Goal: Task Accomplishment & Management: Use online tool/utility

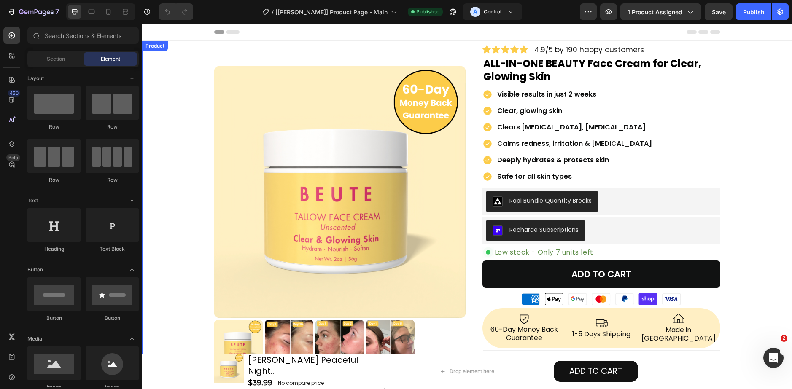
drag, startPoint x: 156, startPoint y: 224, endPoint x: 697, endPoint y: 191, distance: 541.2
click at [159, 224] on div "Product Images Row Icon Icon Icon Icon Icon Icon List 4.9/5 by 190 happy custom…" at bounding box center [467, 342] width 650 height 595
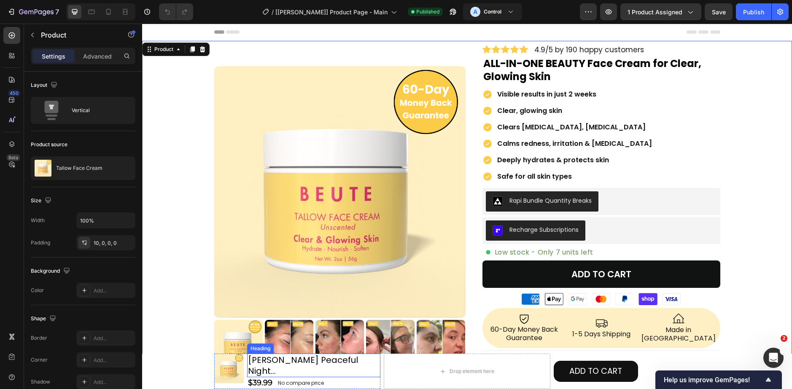
click at [315, 365] on h2 "[PERSON_NAME] Peaceful Night..." at bounding box center [314, 366] width 134 height 24
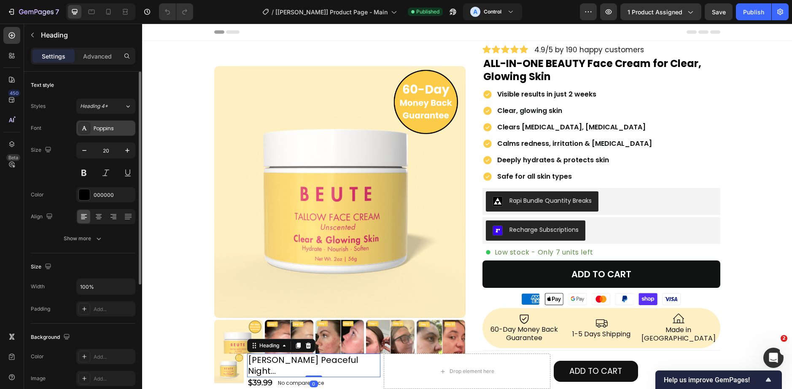
click at [108, 130] on div "Poppins" at bounding box center [114, 129] width 40 height 8
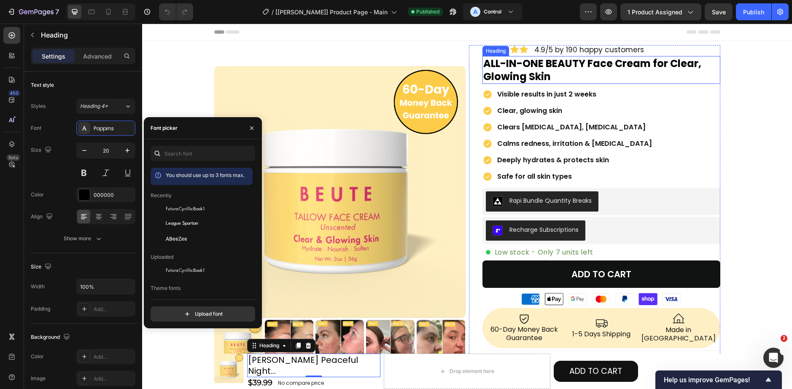
click at [509, 68] on h2 "ALL-IN-ONE BEAUTY Face Cream for Clear, Glowing Skin" at bounding box center [601, 70] width 238 height 28
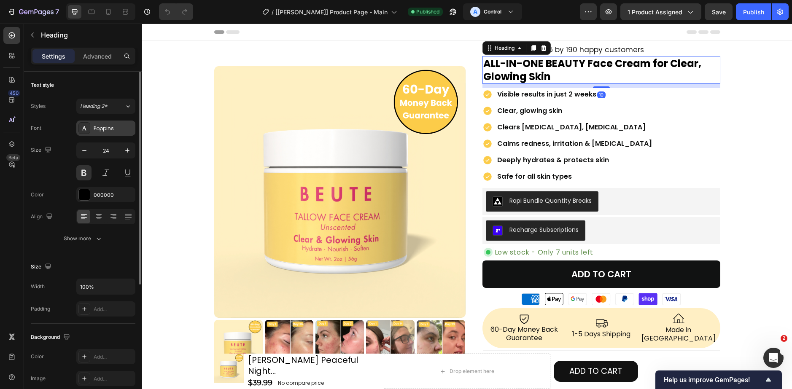
click at [113, 130] on div "Poppins" at bounding box center [114, 129] width 40 height 8
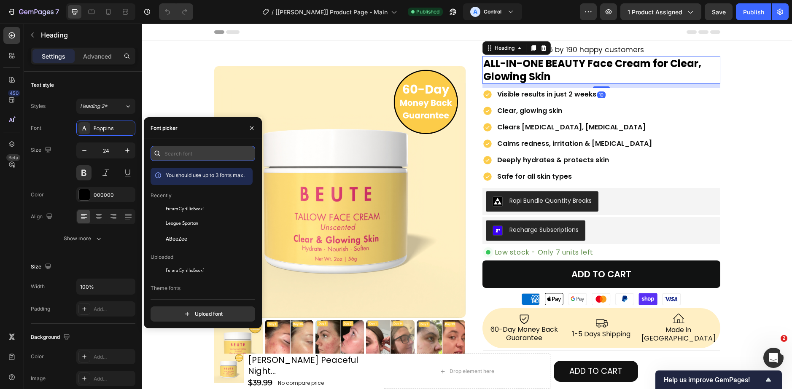
click at [179, 156] on input "text" at bounding box center [203, 153] width 105 height 15
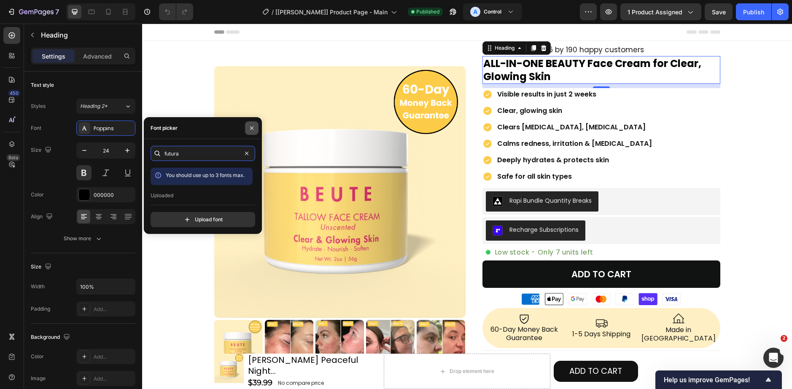
type input "futura"
click at [246, 128] on button "button" at bounding box center [251, 127] width 13 height 13
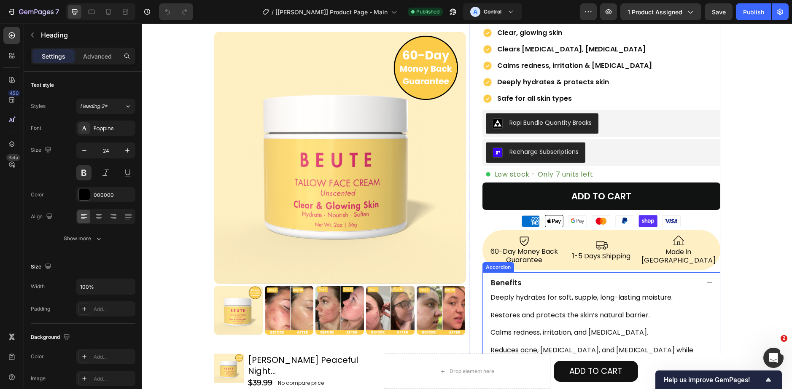
scroll to position [84, 0]
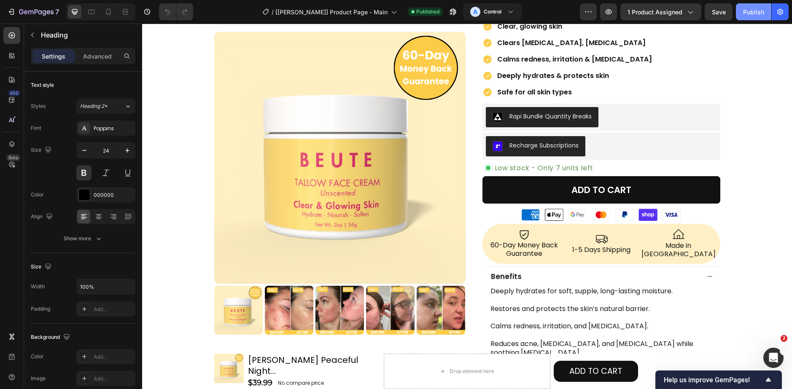
click at [757, 18] on button "Publish" at bounding box center [753, 11] width 35 height 17
click at [608, 18] on button "button" at bounding box center [608, 11] width 17 height 17
click at [520, 139] on button "Recharge Subscriptions" at bounding box center [536, 146] width 100 height 20
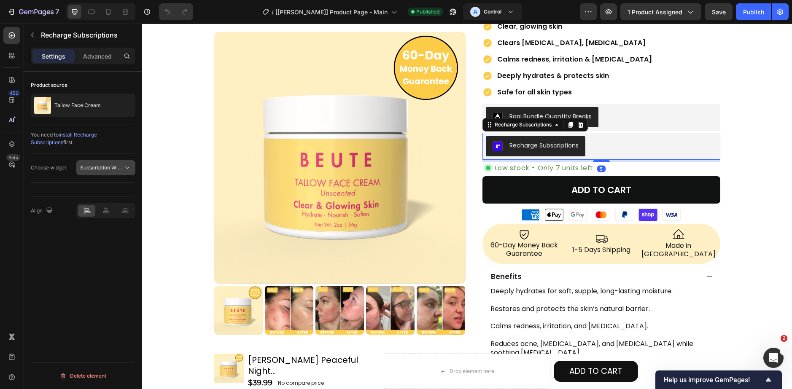
click at [99, 165] on span "Subscription Widget 2.0" at bounding box center [108, 167] width 57 height 6
click at [107, 181] on div "Subscription Widget" at bounding box center [93, 188] width 78 height 16
click at [754, 10] on div "Publish" at bounding box center [753, 12] width 21 height 9
click at [599, 170] on div "5" at bounding box center [601, 168] width 8 height 7
click at [603, 122] on div "Rapi Bundle Quantity Breaks" at bounding box center [601, 117] width 231 height 20
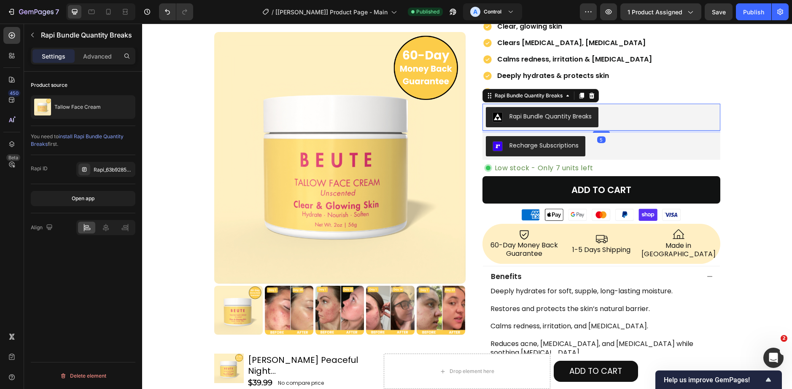
click at [601, 143] on div "Recharge Subscriptions" at bounding box center [601, 146] width 231 height 20
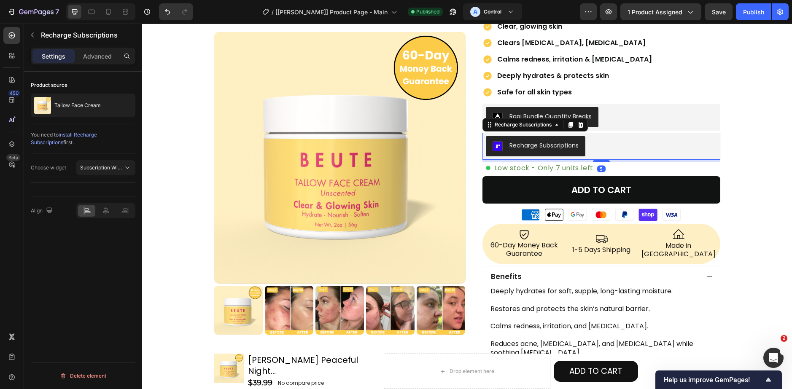
click at [577, 126] on icon at bounding box center [580, 124] width 7 height 7
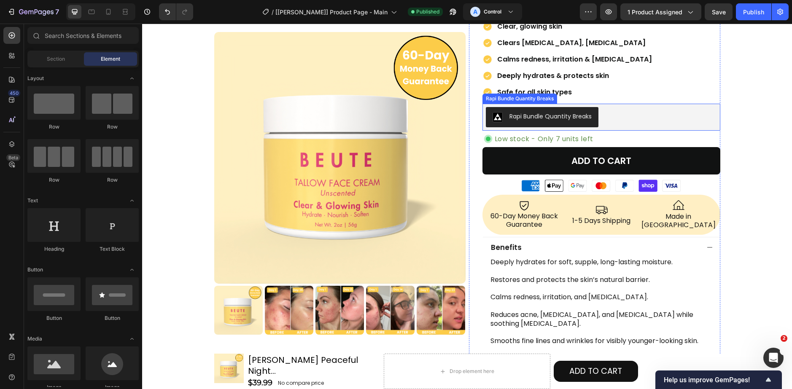
click at [609, 117] on div "Rapi Bundle Quantity Breaks" at bounding box center [601, 117] width 231 height 20
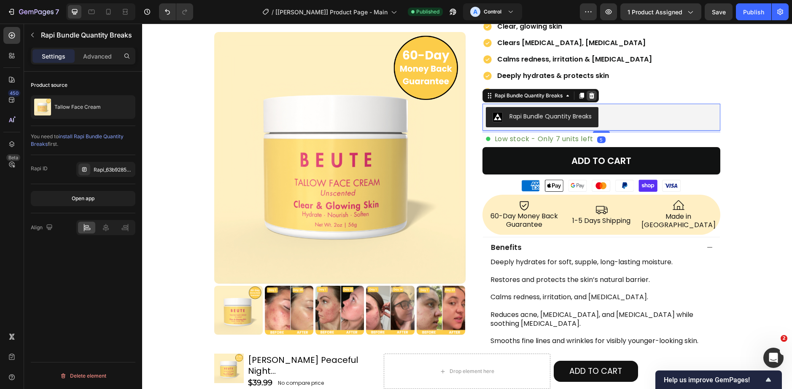
click at [587, 91] on div at bounding box center [592, 96] width 10 height 10
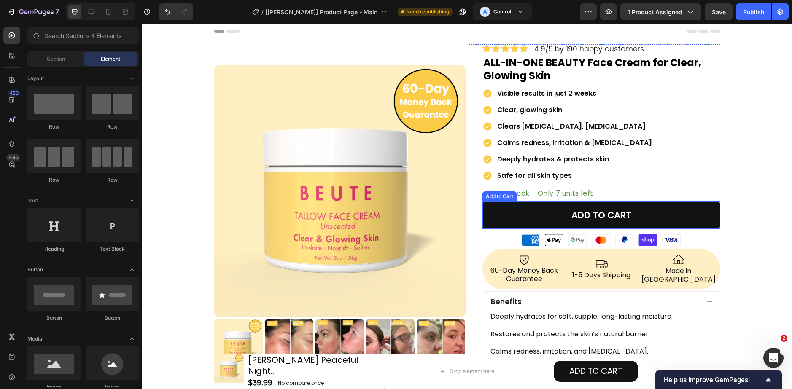
scroll to position [0, 0]
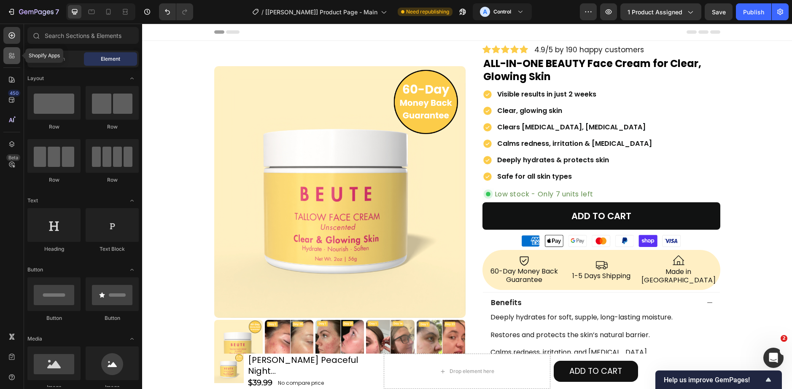
click at [16, 54] on div at bounding box center [11, 55] width 17 height 17
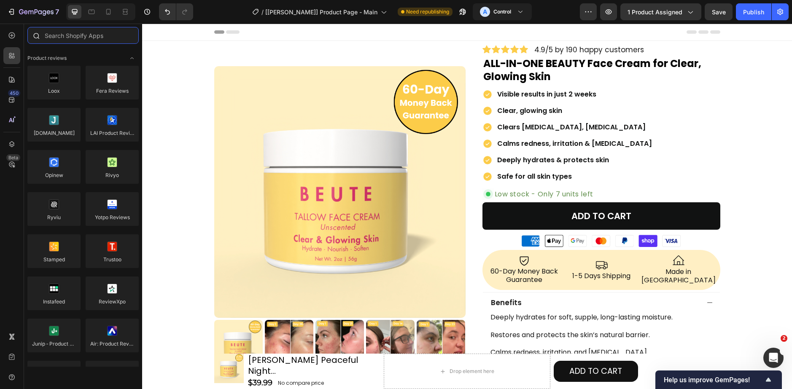
click at [84, 37] on input "text" at bounding box center [82, 35] width 111 height 17
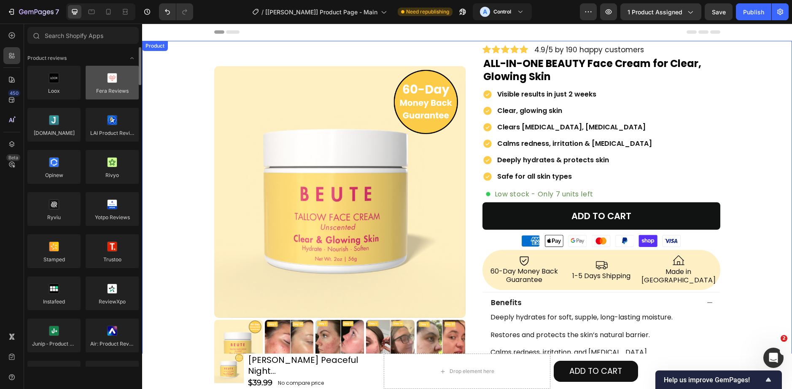
click at [95, 72] on div at bounding box center [112, 83] width 53 height 34
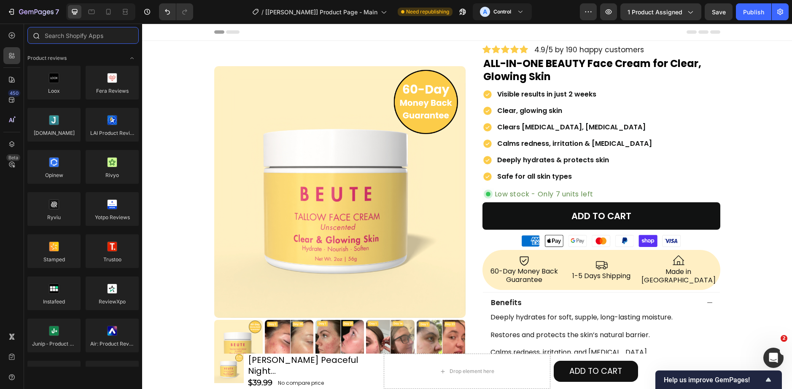
click at [62, 40] on input "text" at bounding box center [82, 35] width 111 height 17
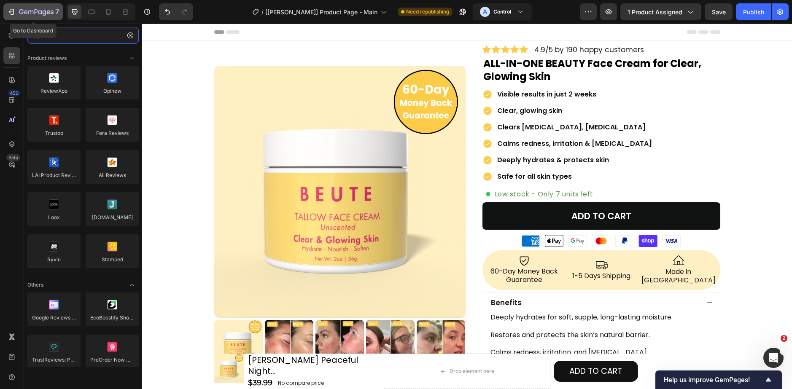
type input "re"
click at [23, 5] on button "7" at bounding box center [32, 11] width 59 height 17
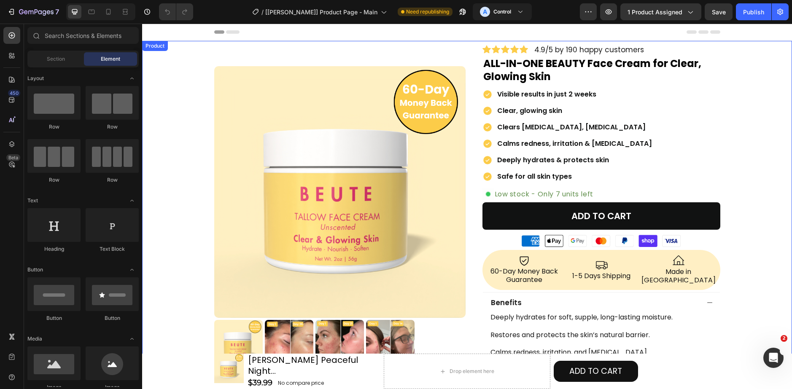
click at [167, 188] on div "Product Images Row Icon Icon Icon Icon Icon Icon List 4.9/5 by 190 happy custom…" at bounding box center [467, 313] width 650 height 537
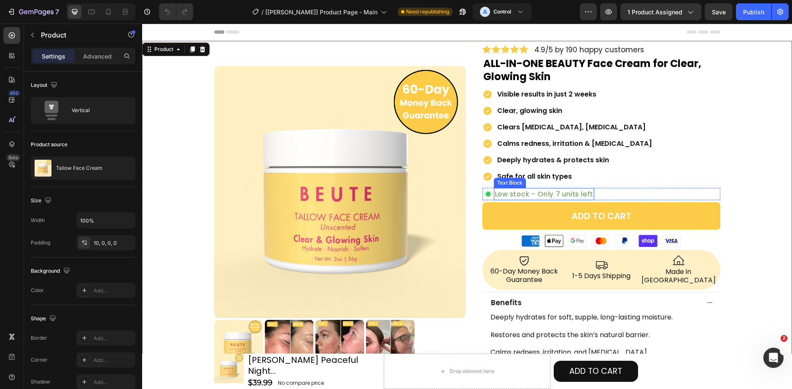
scroll to position [42, 0]
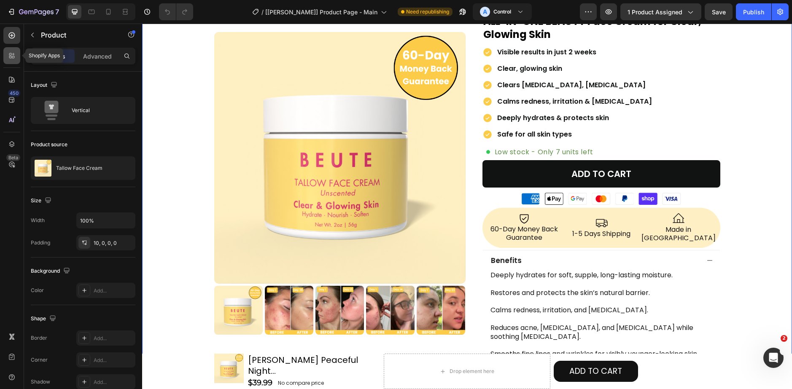
click at [11, 49] on div at bounding box center [11, 55] width 17 height 17
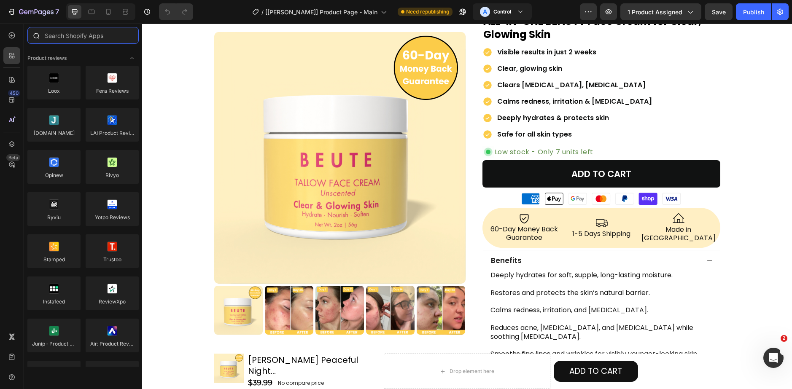
click at [68, 43] on input "text" at bounding box center [82, 35] width 111 height 17
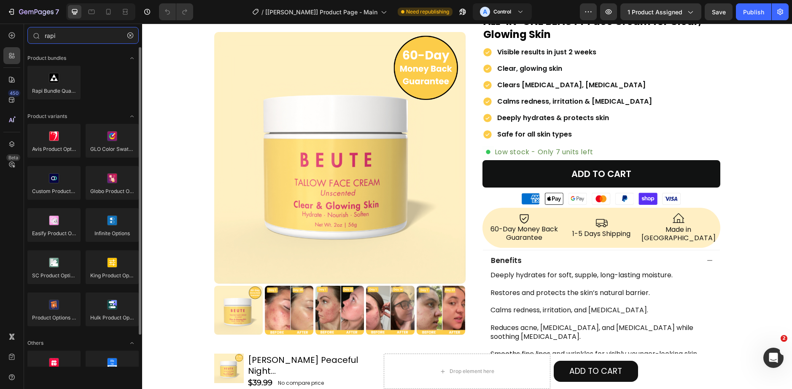
type input "rapi"
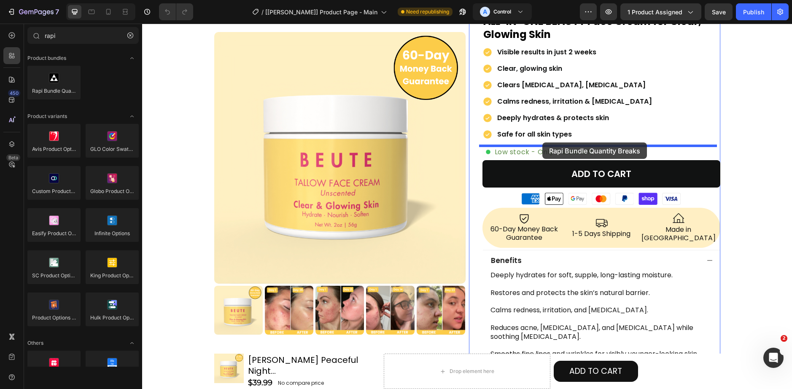
drag, startPoint x: 224, startPoint y: 115, endPoint x: 542, endPoint y: 143, distance: 320.0
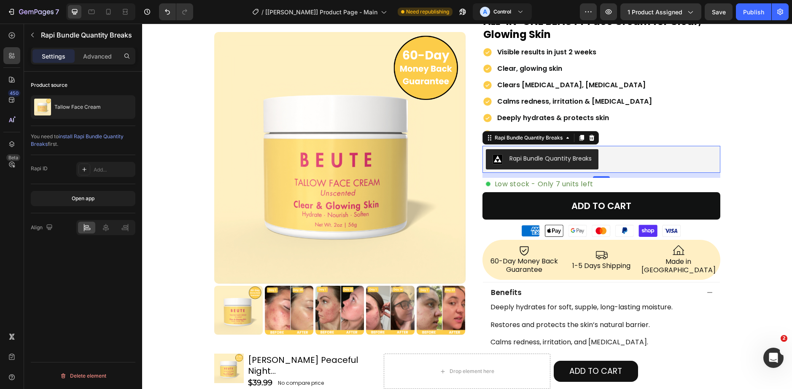
drag, startPoint x: 599, startPoint y: 176, endPoint x: 594, endPoint y: 152, distance: 25.1
click at [594, 152] on div "Rapi Bundle Quantity Breaks Rapi Bundle Quantity Breaks 12" at bounding box center [601, 159] width 238 height 27
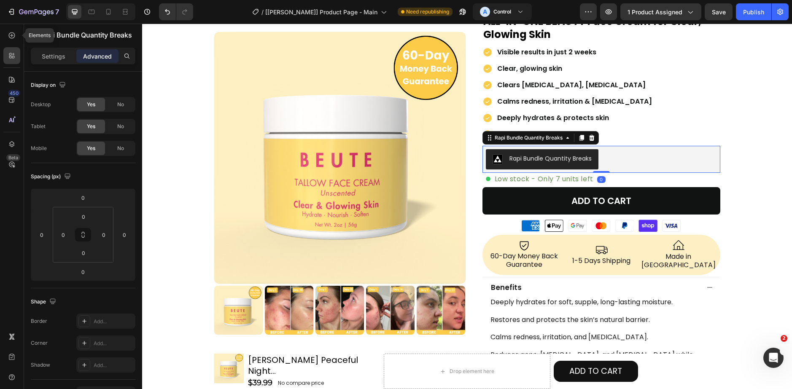
click at [13, 32] on icon at bounding box center [12, 35] width 8 height 8
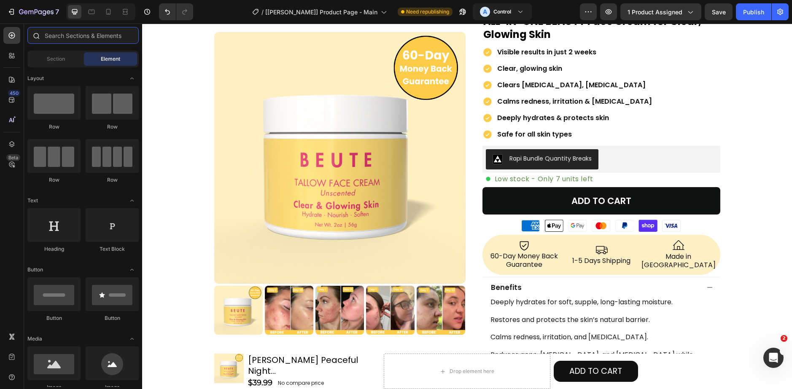
click at [78, 30] on input "text" at bounding box center [82, 35] width 111 height 17
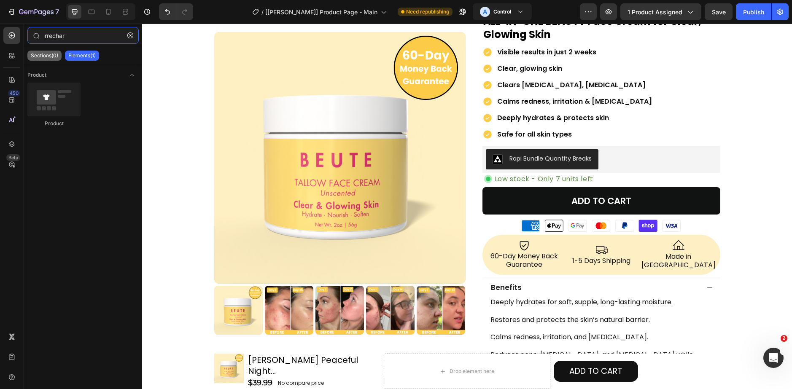
type input "rrechar"
click at [45, 52] on p "Sections(0)" at bounding box center [44, 55] width 27 height 7
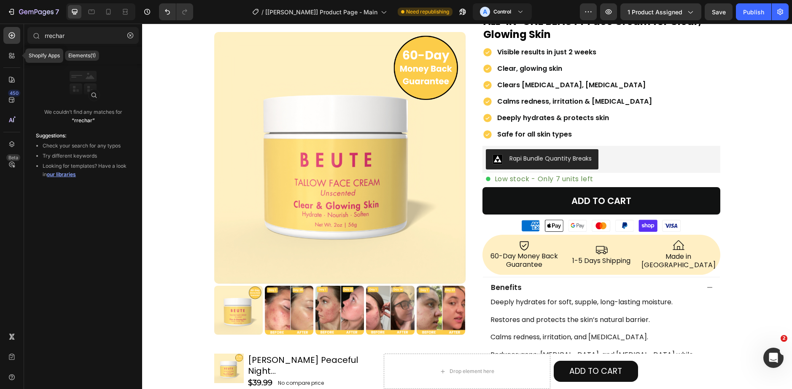
click at [21, 54] on div "Shopify Apps 450 Beta" at bounding box center [12, 207] width 24 height 366
click at [5, 58] on div at bounding box center [11, 55] width 17 height 17
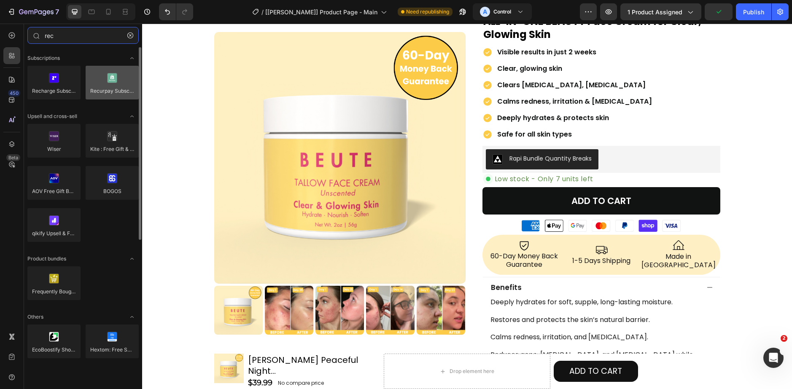
type input "rec"
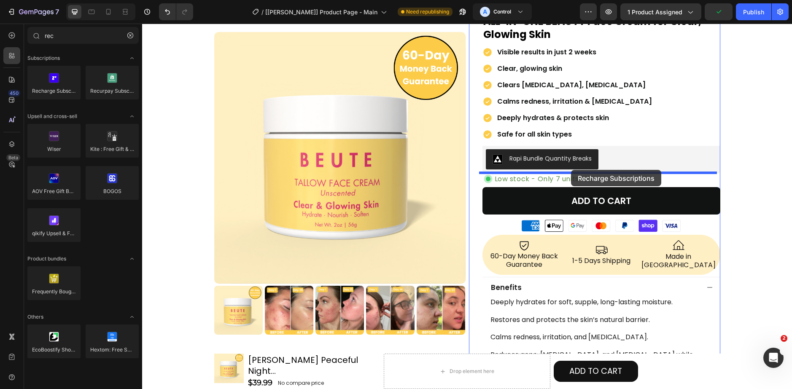
drag, startPoint x: 233, startPoint y: 108, endPoint x: 571, endPoint y: 171, distance: 343.3
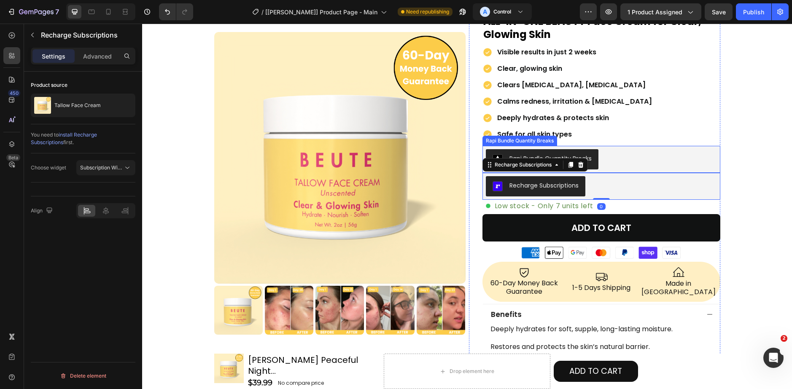
click at [606, 164] on div "Rapi Bundle Quantity Breaks" at bounding box center [601, 159] width 231 height 20
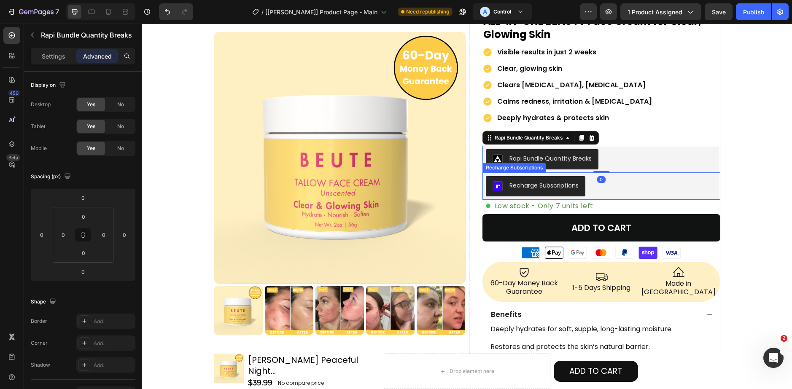
click at [597, 183] on div "0" at bounding box center [601, 179] width 8 height 7
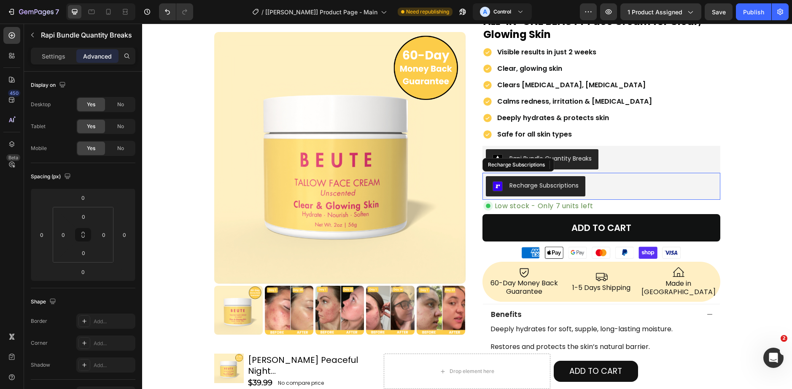
click at [590, 186] on div "Recharge Subscriptions" at bounding box center [601, 186] width 231 height 20
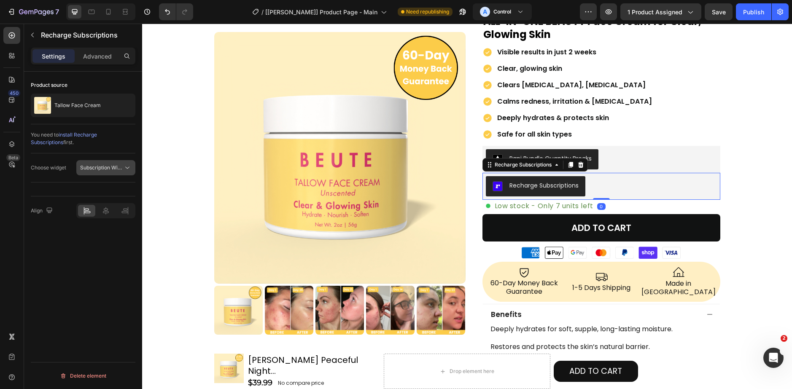
click at [113, 161] on button "Subscription Widget" at bounding box center [105, 167] width 59 height 15
click at [114, 204] on span "Subscription Widget 2.0" at bounding box center [99, 205] width 57 height 8
drag, startPoint x: 15, startPoint y: 283, endPoint x: 27, endPoint y: 278, distance: 12.7
click at [15, 283] on div "450 Beta" at bounding box center [11, 178] width 17 height 302
click at [102, 168] on span "Subscription Widget 2.0" at bounding box center [108, 167] width 57 height 6
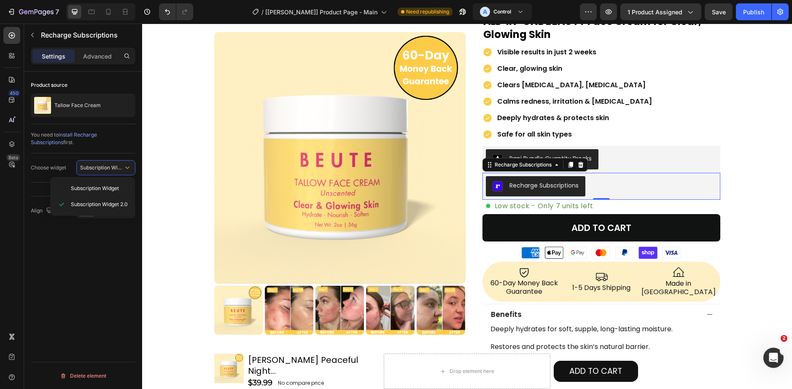
click at [102, 220] on div "Align" at bounding box center [83, 211] width 105 height 29
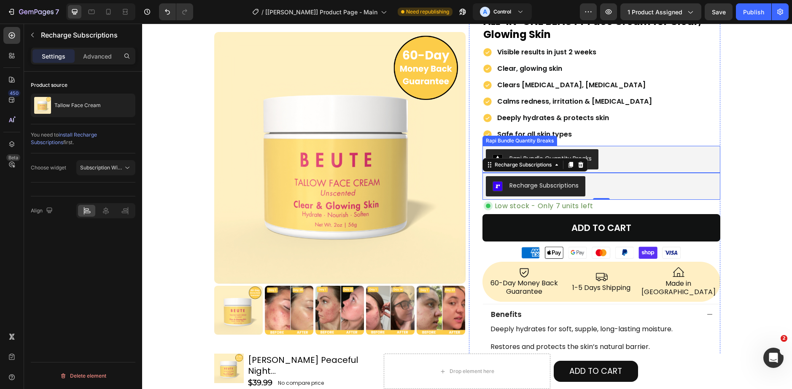
click at [610, 159] on div "Rapi Bundle Quantity Breaks" at bounding box center [601, 159] width 231 height 20
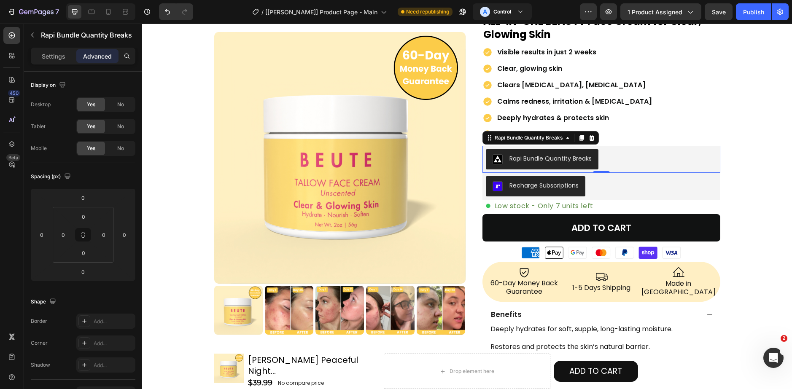
click at [509, 161] on div "Rapi Bundle Quantity Breaks" at bounding box center [550, 158] width 82 height 9
click at [43, 57] on p "Settings" at bounding box center [54, 56] width 24 height 9
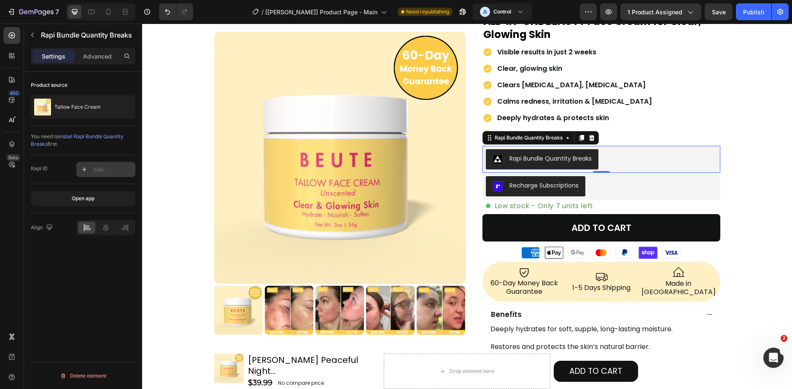
click at [97, 164] on div "Add..." at bounding box center [105, 169] width 59 height 15
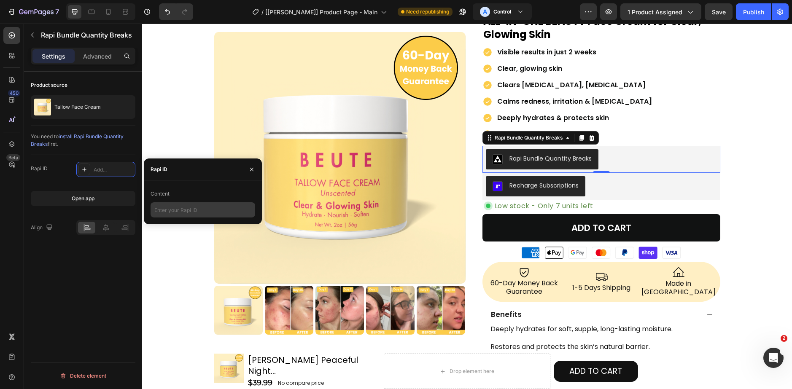
drag, startPoint x: 192, startPoint y: 199, endPoint x: 190, endPoint y: 203, distance: 4.3
click at [191, 200] on div "Content" at bounding box center [203, 193] width 105 height 13
click at [191, 206] on input "text" at bounding box center [203, 209] width 105 height 15
paste input "rapi_63fa854d8ec6e049200"
type input "rapi_63fa854d8ec6e049200"
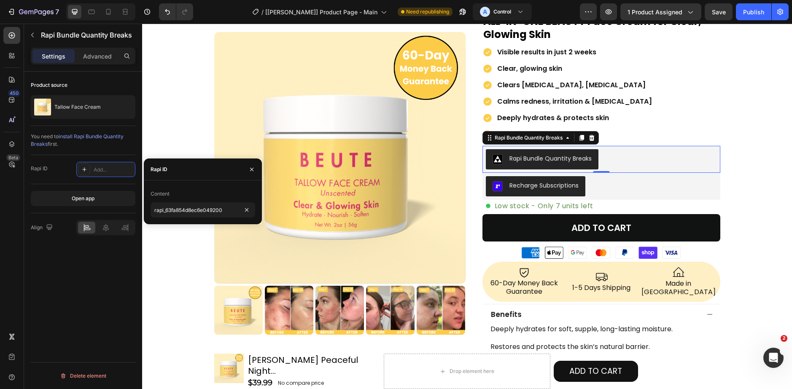
click at [57, 218] on div "Align" at bounding box center [83, 227] width 105 height 29
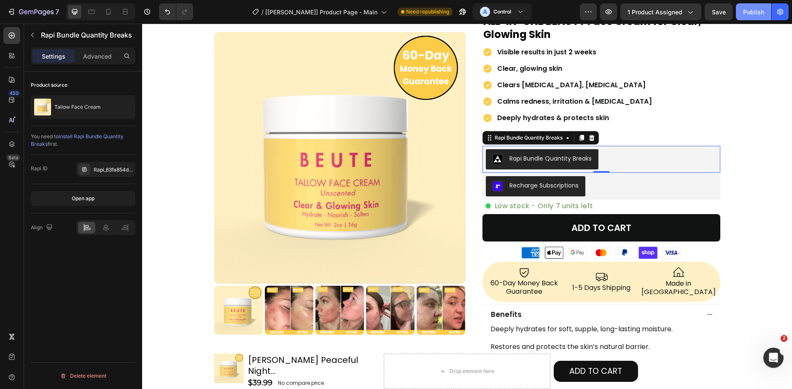
click at [749, 18] on button "Publish" at bounding box center [753, 11] width 35 height 17
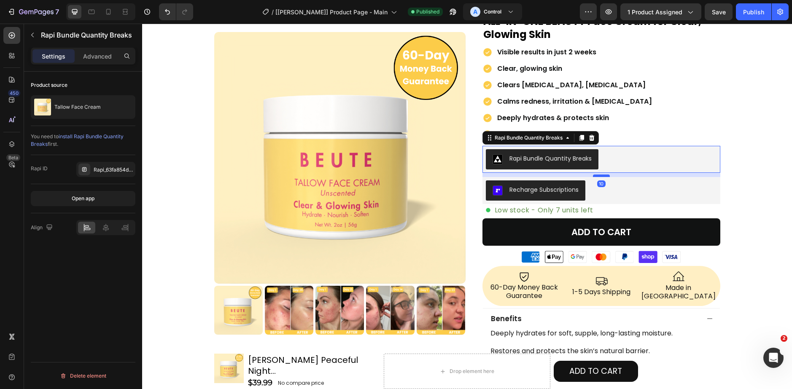
click at [601, 177] on div at bounding box center [601, 176] width 17 height 3
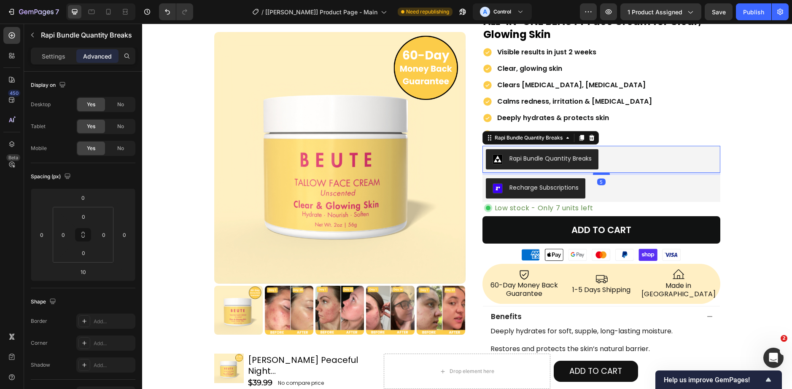
click at [596, 175] on div at bounding box center [601, 173] width 17 height 3
type input "5"
drag, startPoint x: 113, startPoint y: 8, endPoint x: 63, endPoint y: 97, distance: 102.2
click at [113, 8] on div at bounding box center [108, 11] width 13 height 13
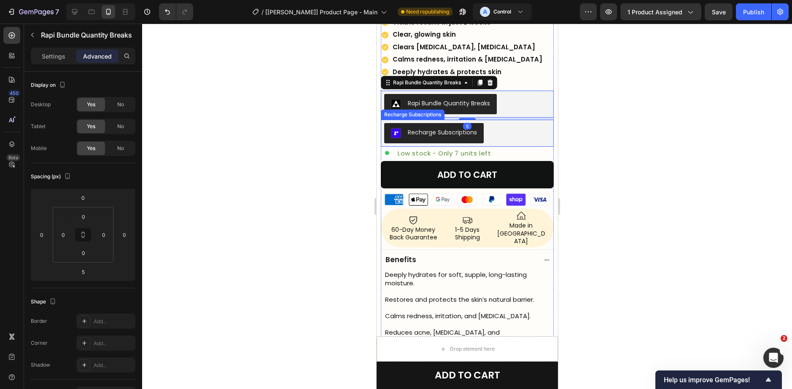
scroll to position [306, 0]
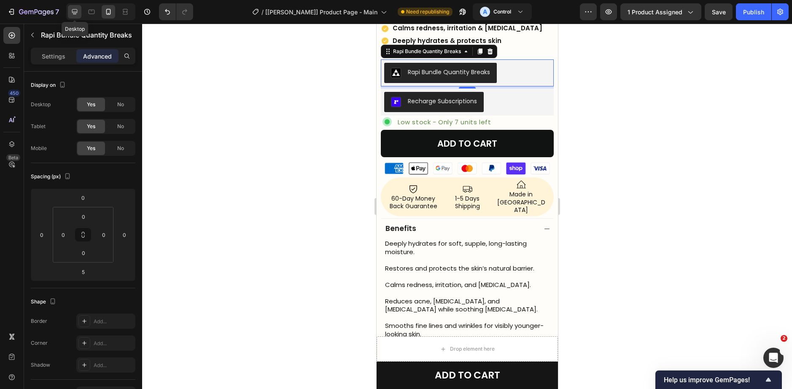
click at [76, 12] on icon at bounding box center [74, 11] width 5 height 5
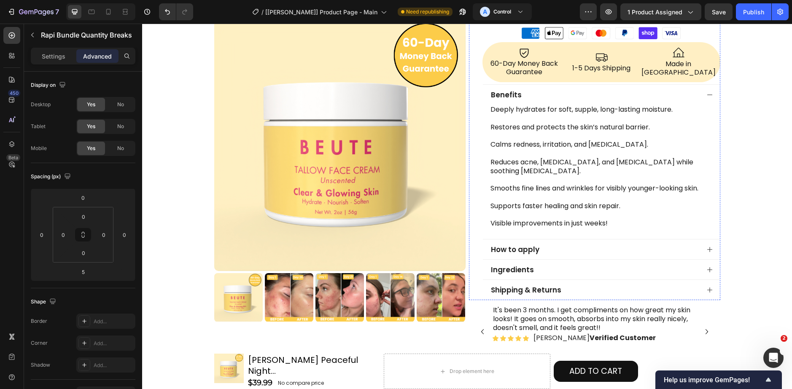
scroll to position [135, 0]
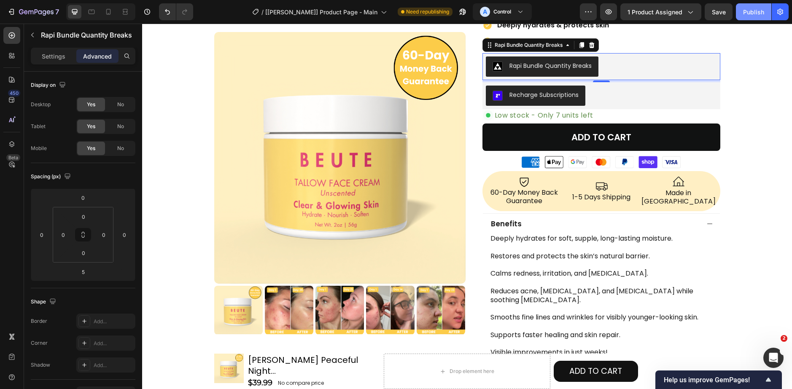
click at [743, 7] on button "Publish" at bounding box center [753, 11] width 35 height 17
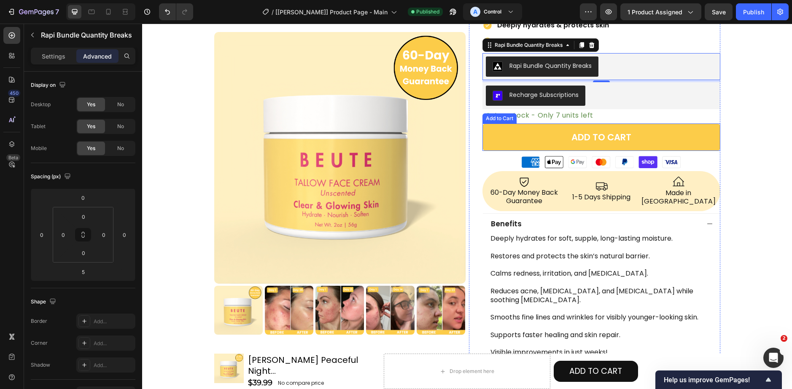
click at [501, 140] on button "ADD TO CART" at bounding box center [601, 137] width 238 height 27
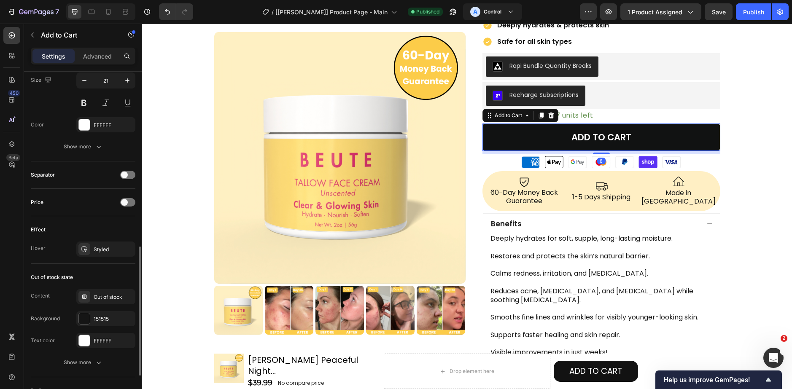
scroll to position [562, 0]
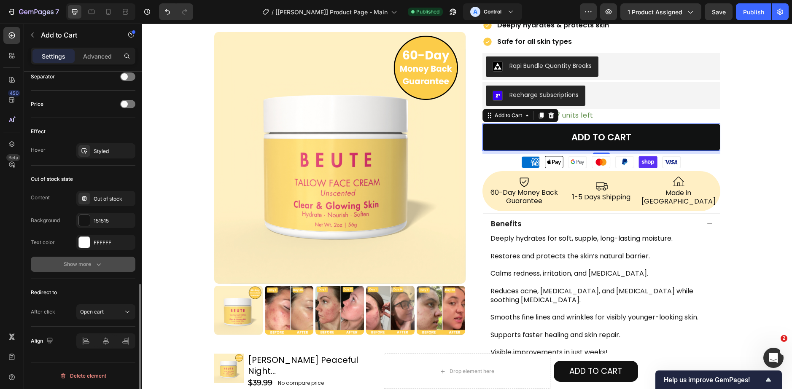
click at [95, 269] on button "Show more" at bounding box center [83, 264] width 105 height 15
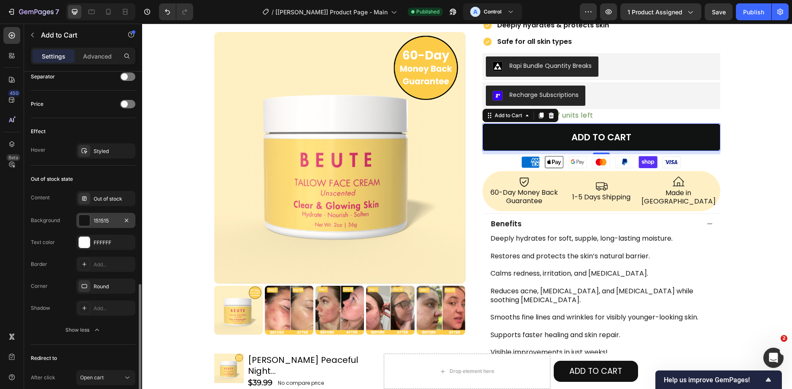
click at [86, 219] on div at bounding box center [84, 220] width 11 height 11
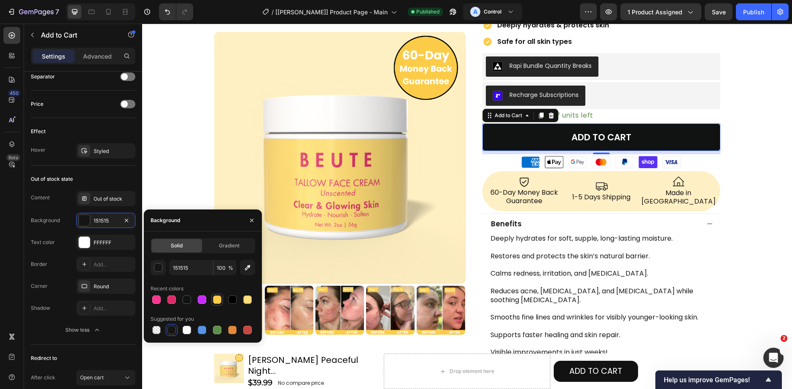
click at [218, 299] on div at bounding box center [217, 300] width 8 height 8
type input "151515"
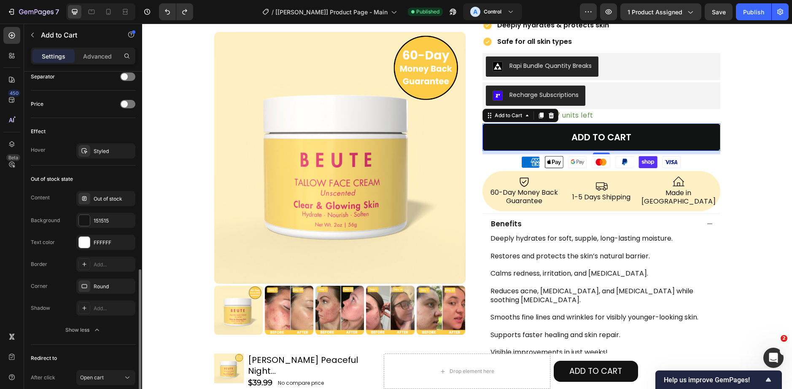
click at [111, 183] on div "Out of stock state" at bounding box center [83, 178] width 105 height 13
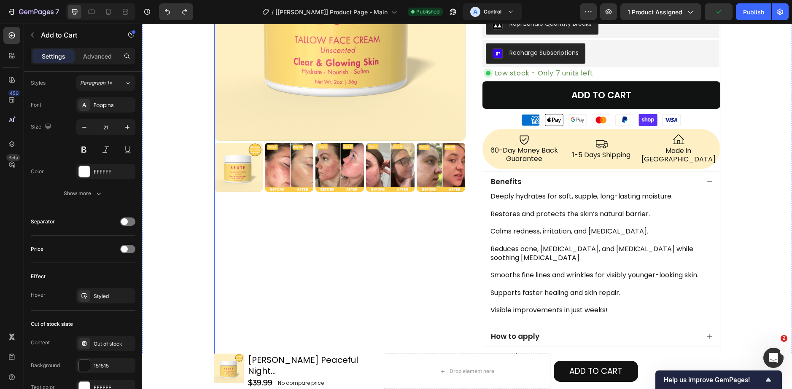
scroll to position [0, 0]
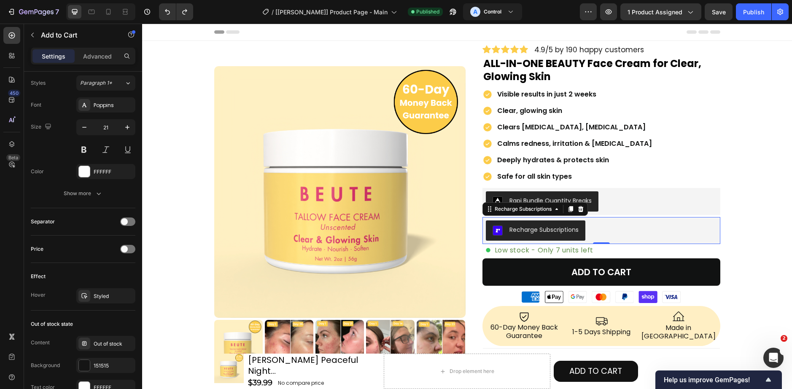
click at [541, 229] on div "Recharge Subscriptions" at bounding box center [543, 230] width 69 height 9
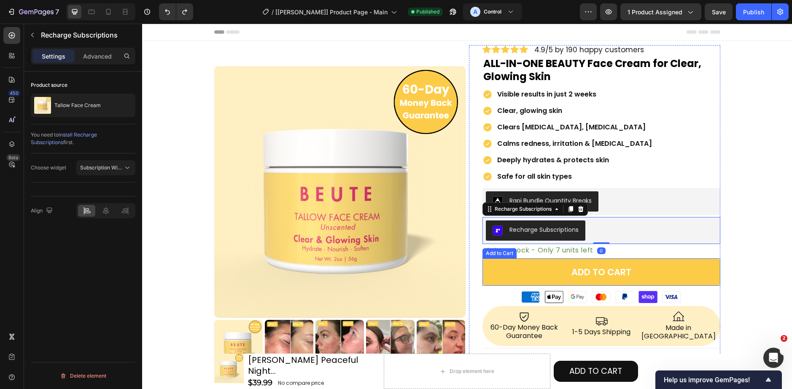
click at [530, 267] on button "ADD TO CART" at bounding box center [601, 272] width 238 height 27
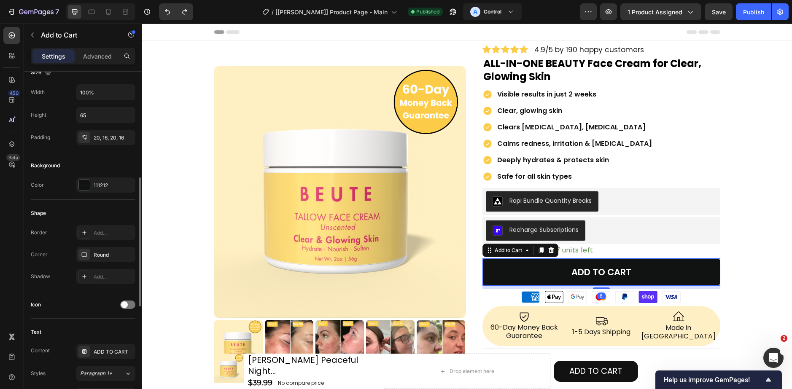
scroll to position [169, 0]
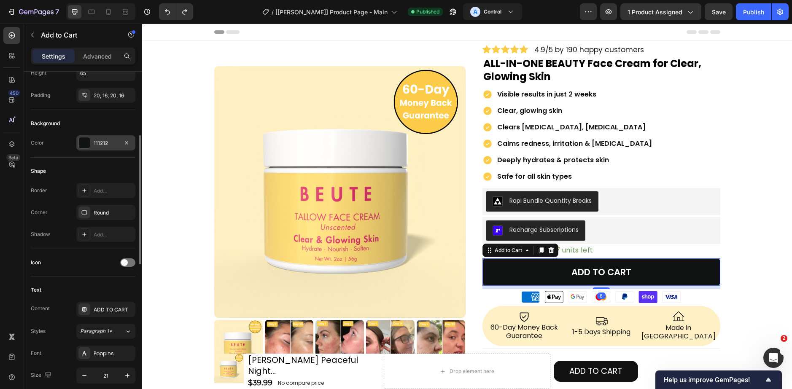
click at [91, 146] on div "111212" at bounding box center [105, 142] width 59 height 15
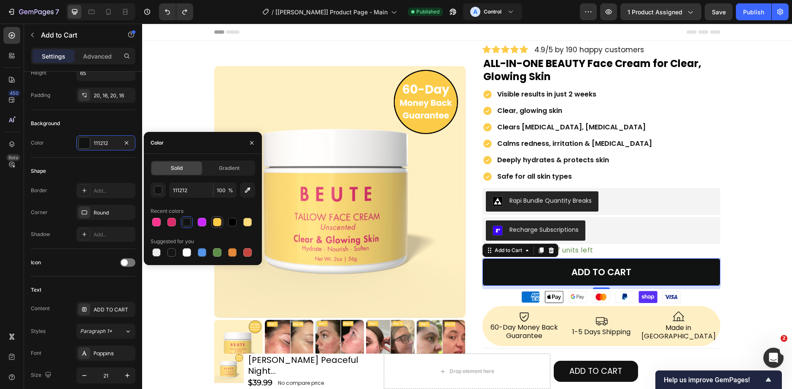
click at [215, 225] on div at bounding box center [217, 222] width 8 height 8
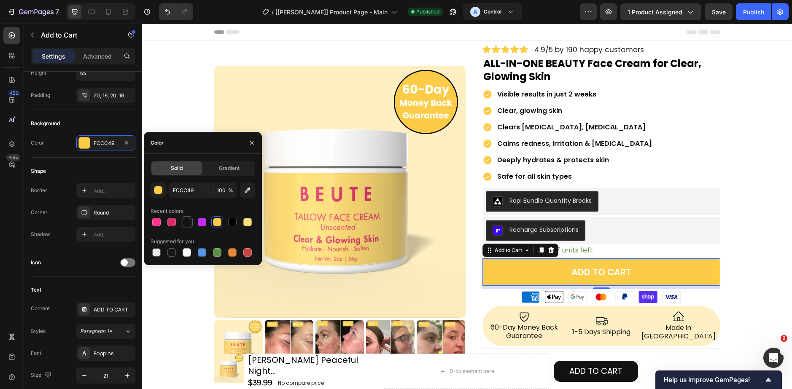
click at [183, 223] on div at bounding box center [187, 222] width 8 height 8
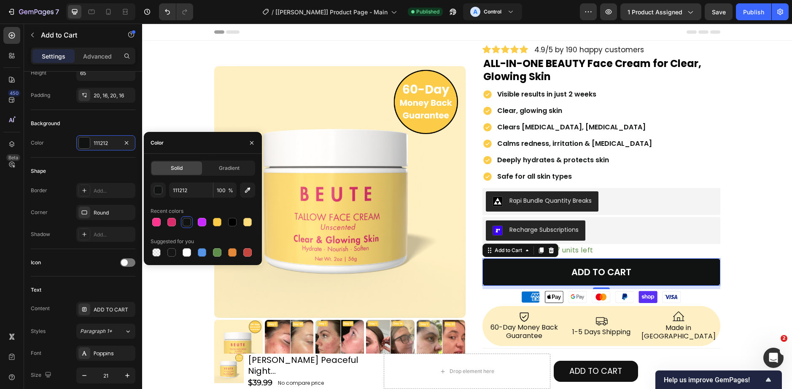
click at [226, 223] on div at bounding box center [203, 222] width 105 height 12
click at [234, 222] on div at bounding box center [232, 222] width 8 height 8
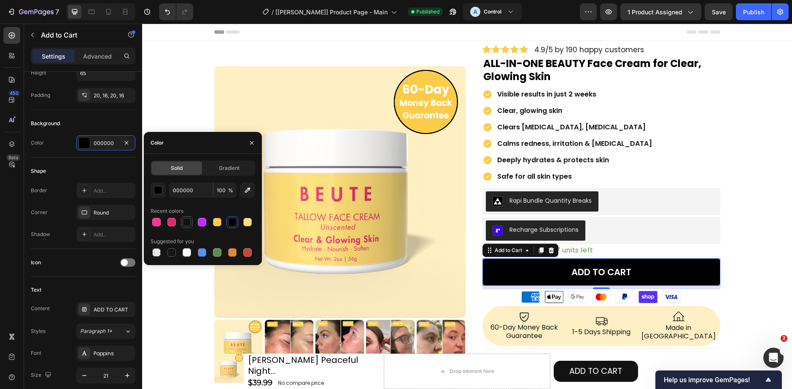
click at [191, 224] on div at bounding box center [187, 222] width 10 height 10
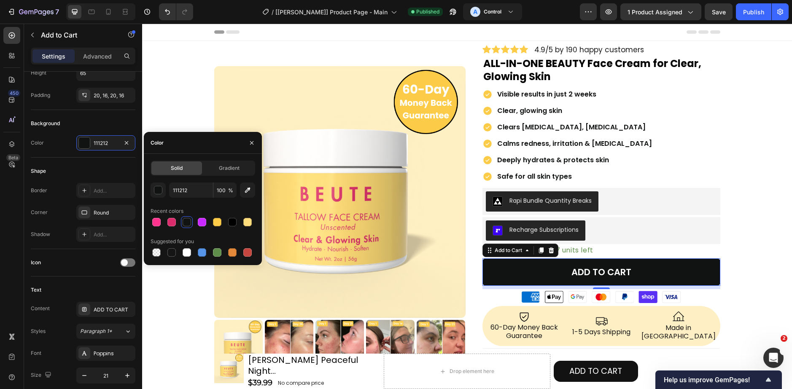
click at [188, 223] on div at bounding box center [187, 222] width 8 height 8
click at [235, 224] on div at bounding box center [232, 222] width 8 height 8
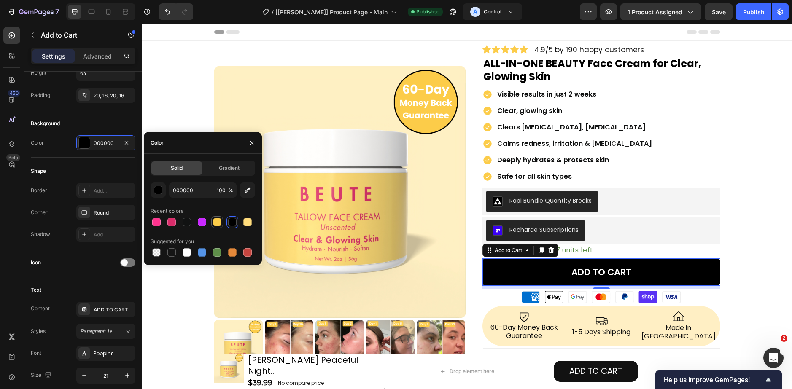
drag, startPoint x: 224, startPoint y: 225, endPoint x: 216, endPoint y: 223, distance: 7.5
click at [223, 225] on div at bounding box center [203, 222] width 105 height 12
click at [216, 223] on div at bounding box center [217, 222] width 8 height 8
type input "FCCC49"
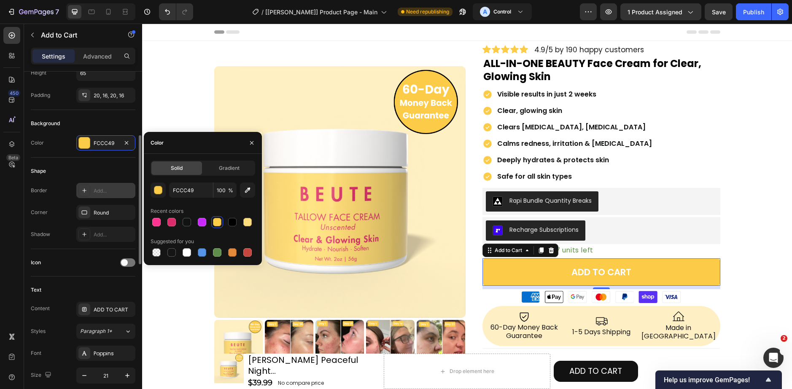
scroll to position [127, 0]
click at [101, 261] on div "Icon" at bounding box center [83, 262] width 105 height 13
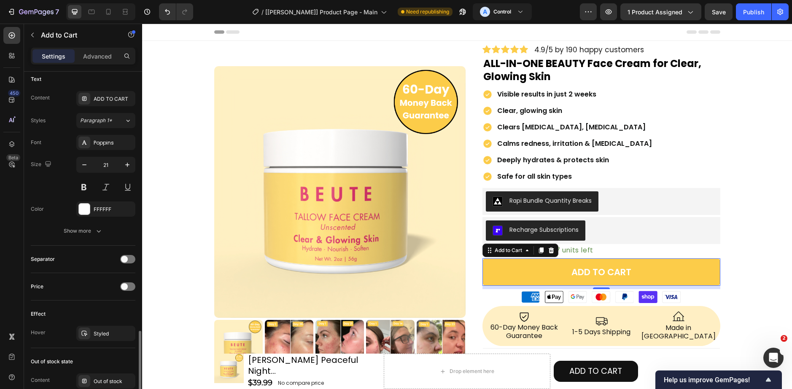
scroll to position [464, 0]
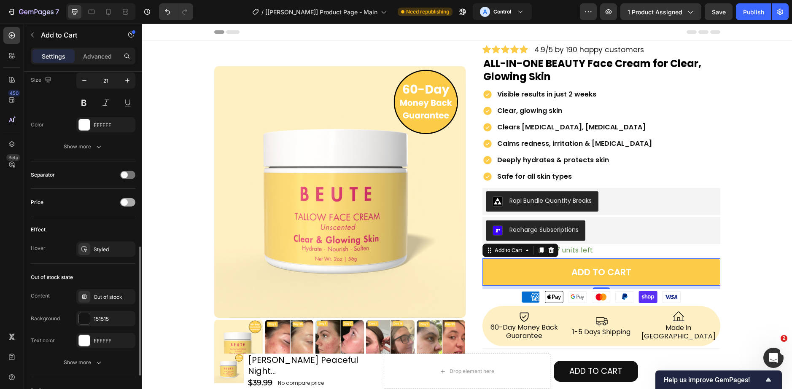
click at [127, 205] on div at bounding box center [127, 202] width 15 height 8
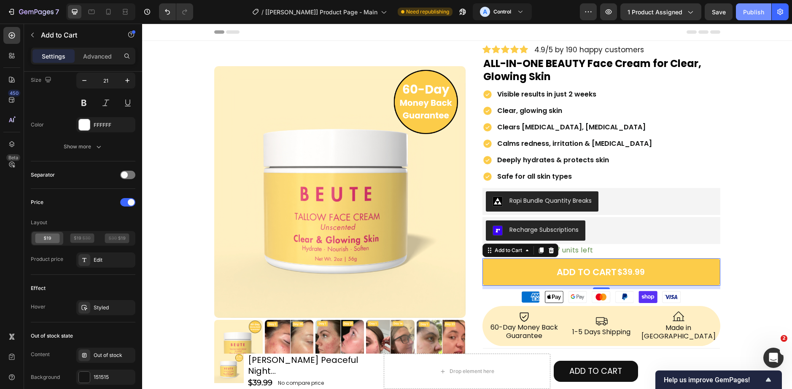
click at [757, 11] on div "Publish" at bounding box center [753, 12] width 21 height 9
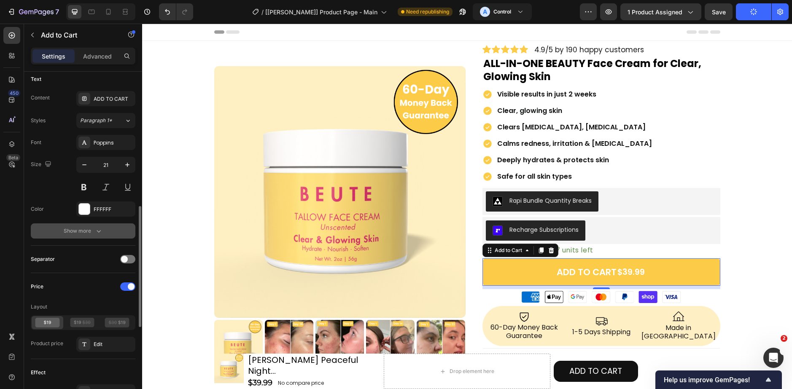
scroll to position [295, 0]
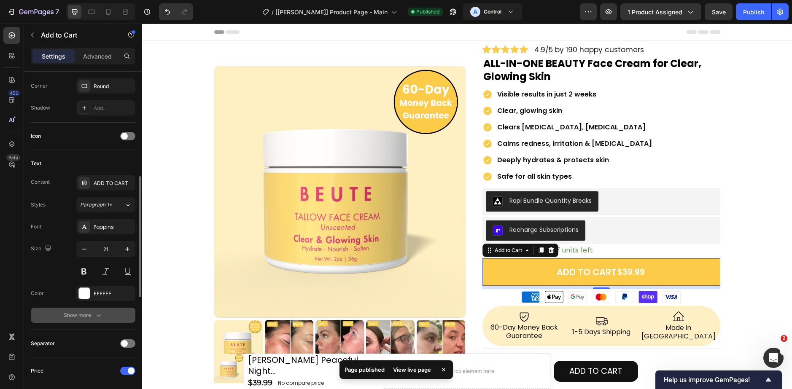
click at [95, 312] on icon "button" at bounding box center [98, 315] width 8 height 8
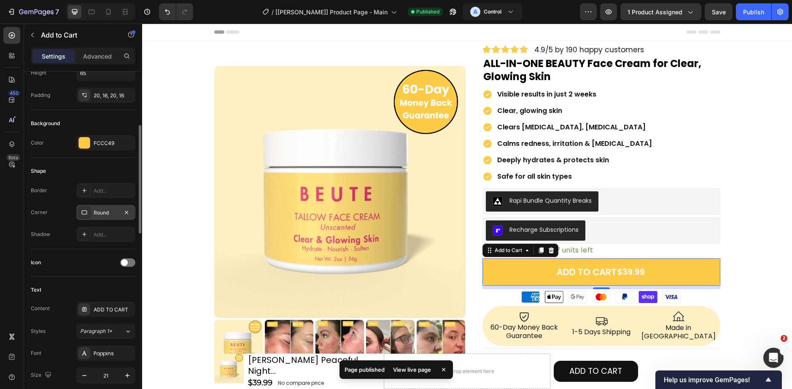
scroll to position [84, 0]
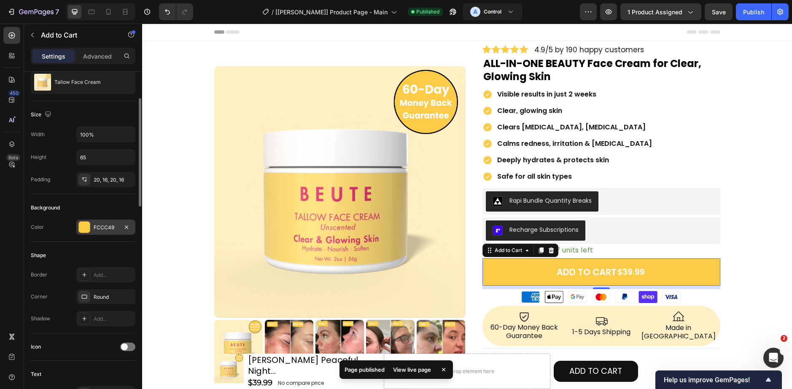
click at [94, 224] on div "FCCC49" at bounding box center [106, 228] width 24 height 8
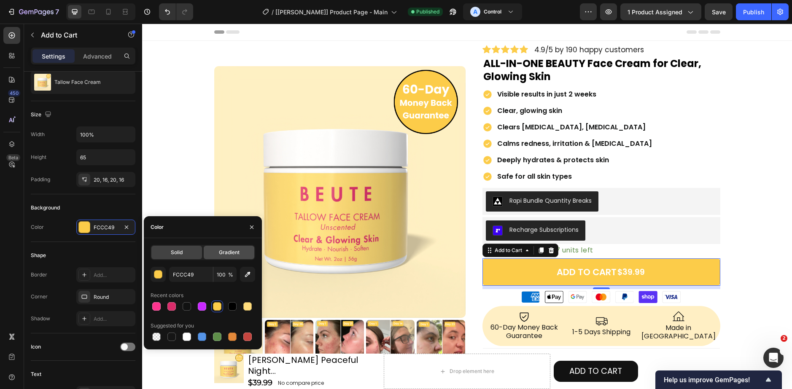
click at [217, 247] on div "Gradient" at bounding box center [229, 252] width 51 height 13
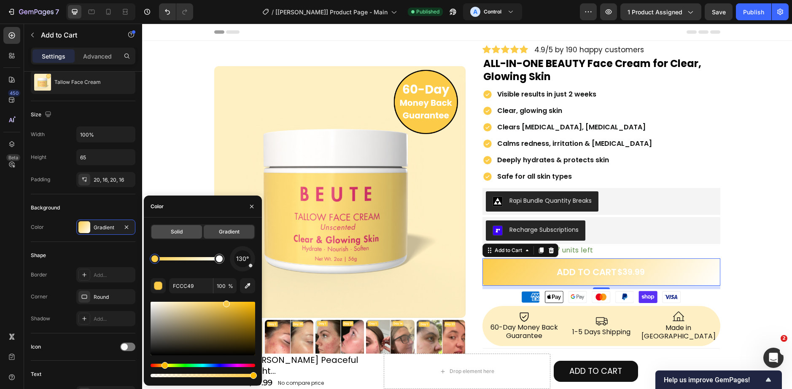
click at [173, 230] on span "Solid" at bounding box center [177, 232] width 12 height 8
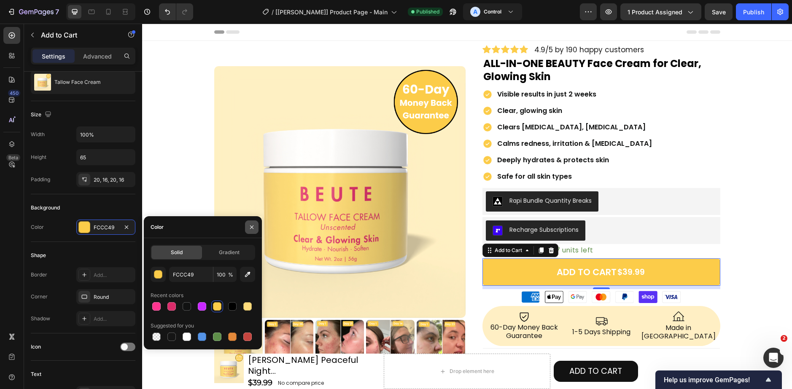
click at [249, 227] on icon "button" at bounding box center [251, 227] width 7 height 7
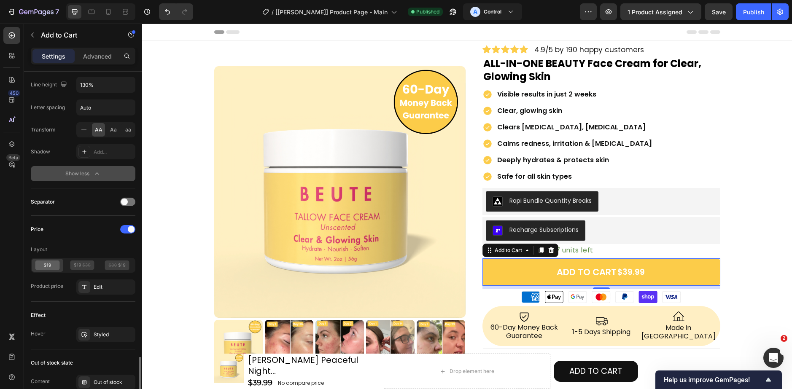
scroll to position [675, 0]
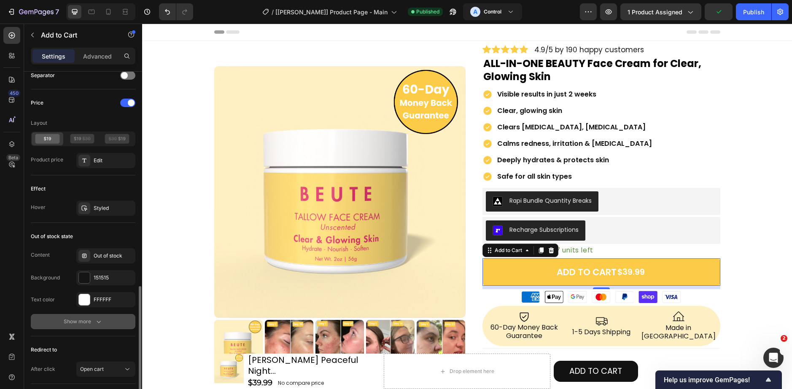
click at [102, 314] on button "Show more" at bounding box center [83, 321] width 105 height 15
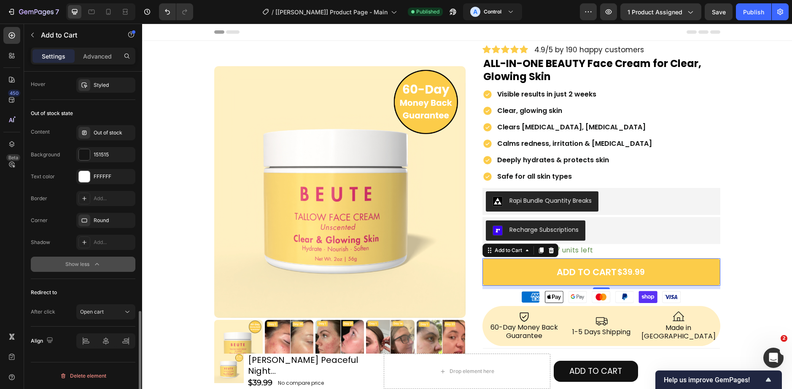
click at [96, 267] on icon "button" at bounding box center [97, 264] width 8 height 8
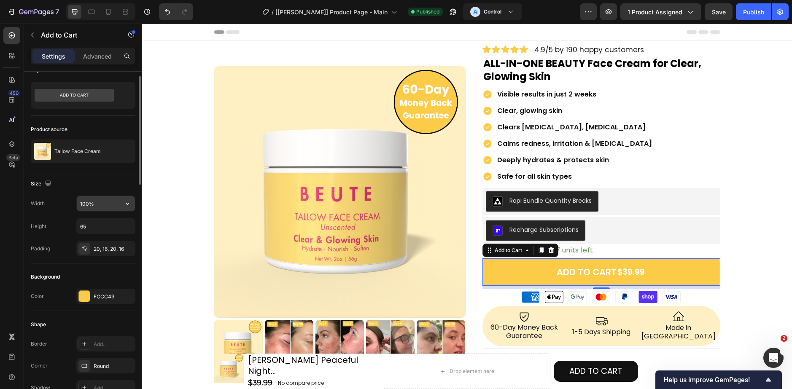
scroll to position [0, 0]
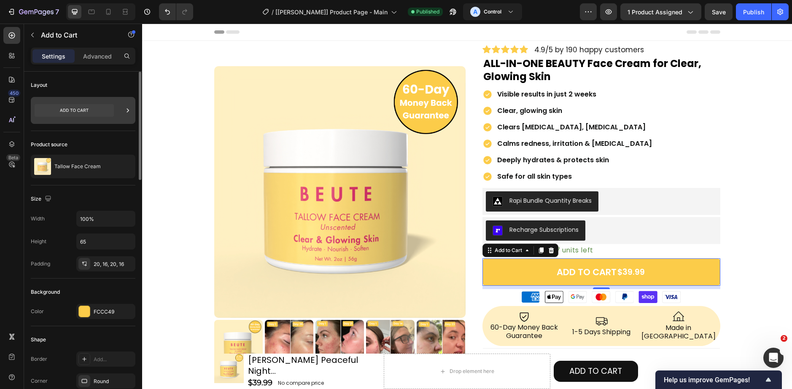
click at [75, 109] on icon at bounding box center [74, 110] width 79 height 13
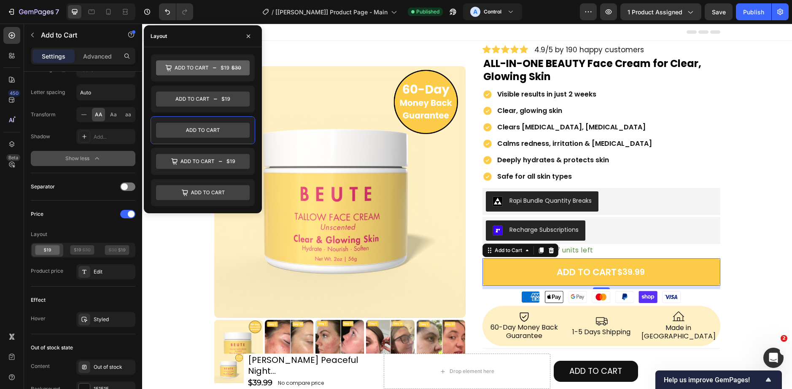
scroll to position [521, 0]
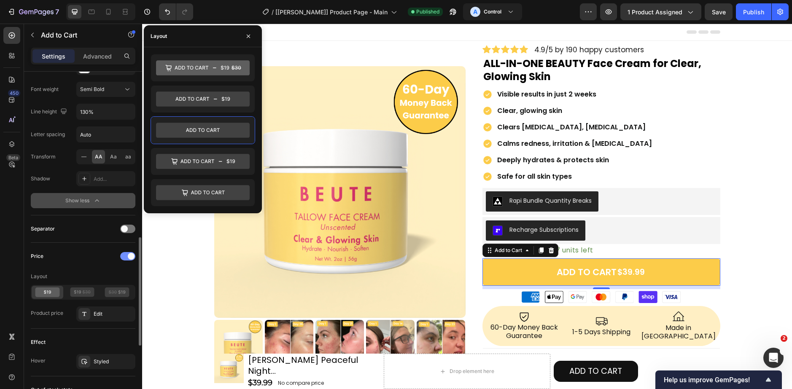
click at [130, 258] on span at bounding box center [131, 256] width 7 height 7
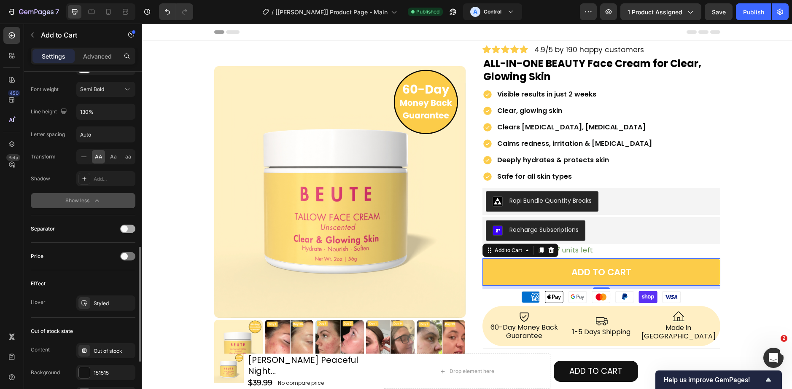
click at [124, 231] on span at bounding box center [124, 229] width 7 height 7
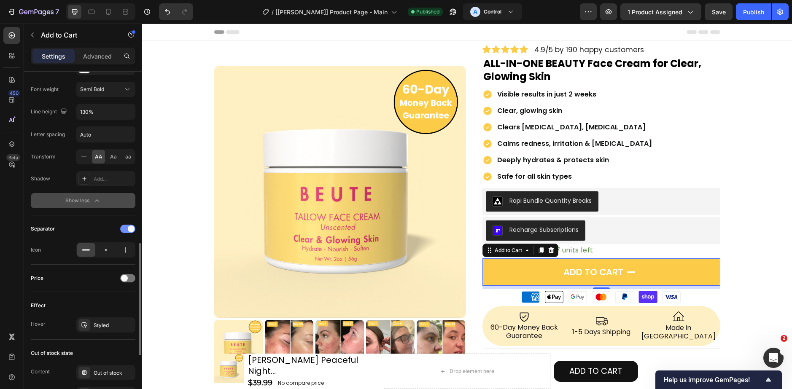
click at [125, 231] on div at bounding box center [127, 229] width 15 height 8
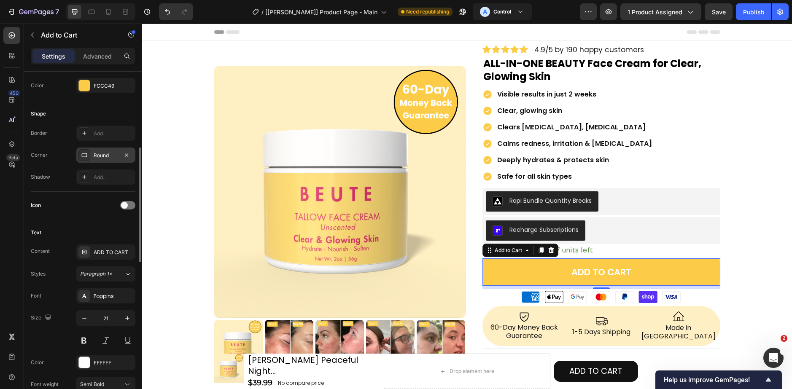
scroll to position [100, 0]
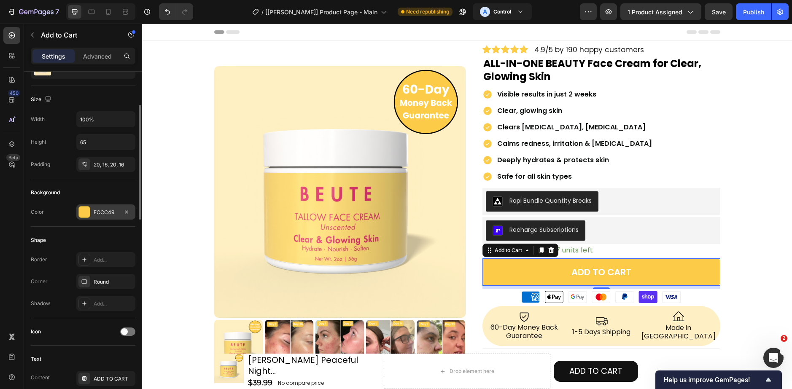
click at [98, 210] on div "FCCC49" at bounding box center [106, 213] width 24 height 8
click at [83, 189] on div "Background" at bounding box center [83, 192] width 105 height 13
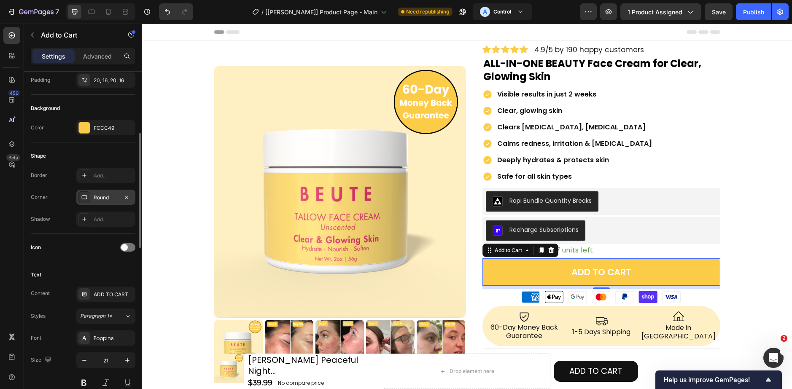
click at [95, 199] on div "Round" at bounding box center [106, 198] width 24 height 8
click at [54, 209] on div "Border Add... Corner Round Shadow Add..." at bounding box center [83, 197] width 105 height 59
click at [102, 220] on div "Add..." at bounding box center [114, 220] width 40 height 8
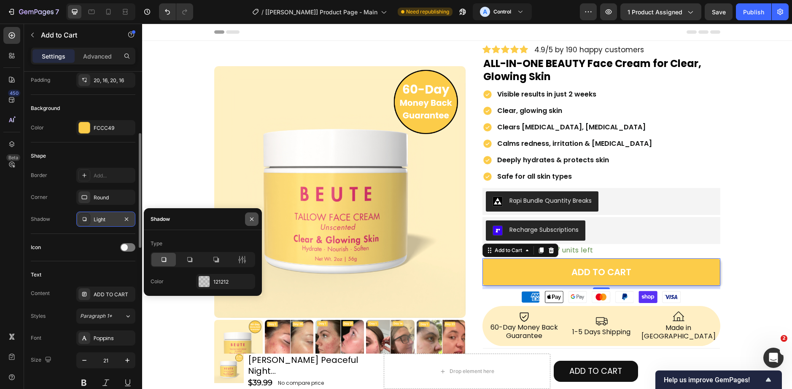
click at [249, 218] on icon "button" at bounding box center [251, 219] width 7 height 7
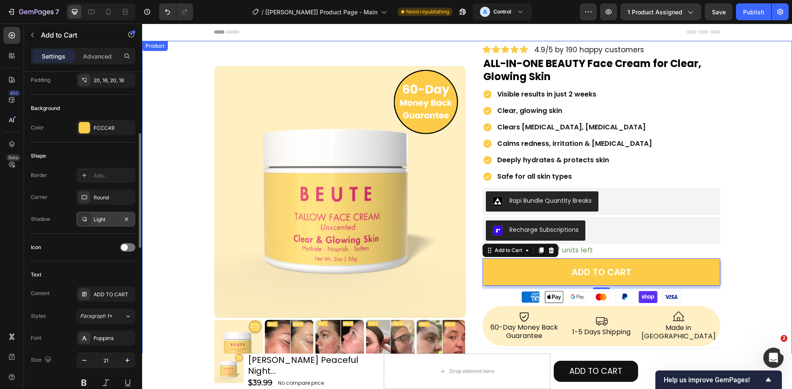
click at [197, 180] on div "Product Images Row Icon Icon Icon Icon Icon Icon List 4.9/5 by 190 happy custom…" at bounding box center [467, 341] width 650 height 593
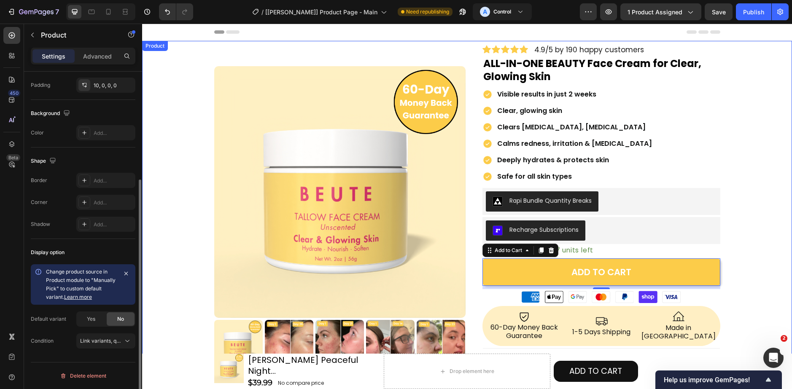
scroll to position [0, 0]
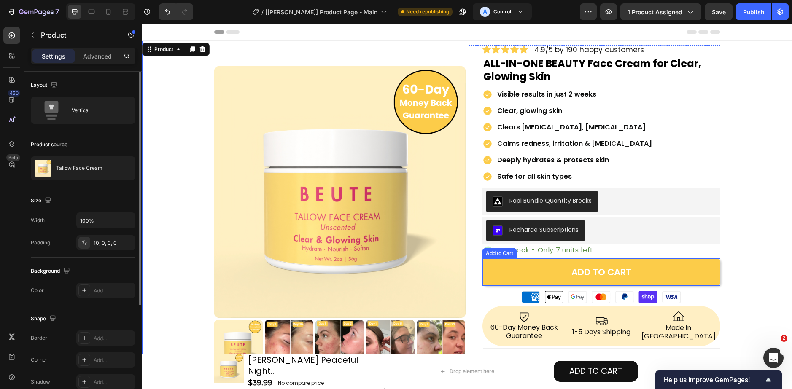
click at [501, 279] on button "ADD TO CART" at bounding box center [601, 272] width 238 height 27
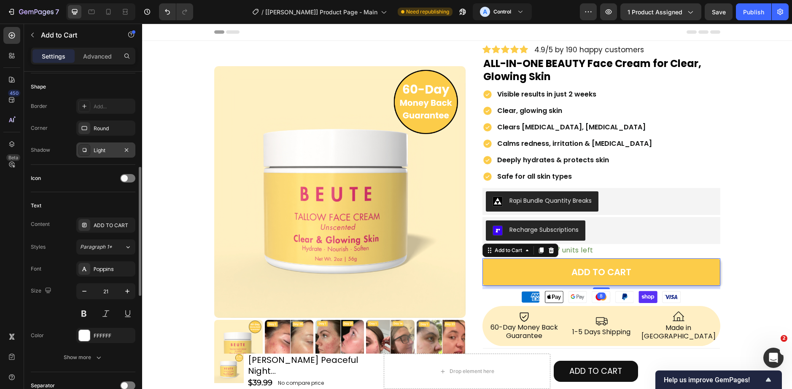
scroll to position [169, 0]
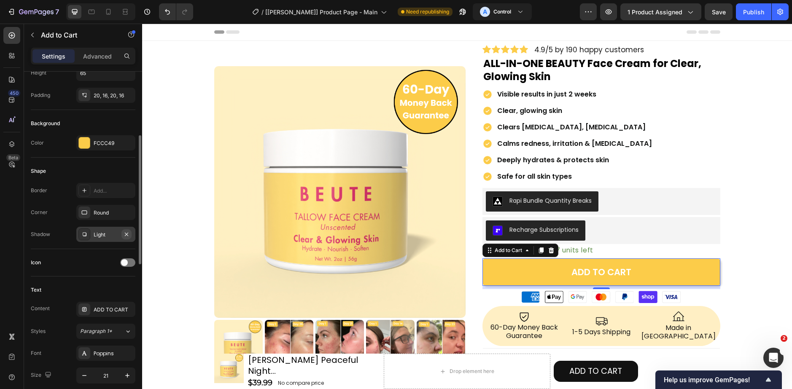
click at [126, 235] on icon "button" at bounding box center [126, 233] width 3 height 3
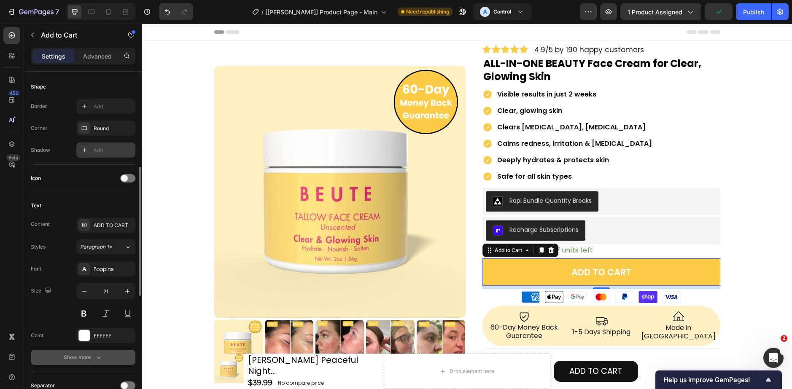
scroll to position [337, 0]
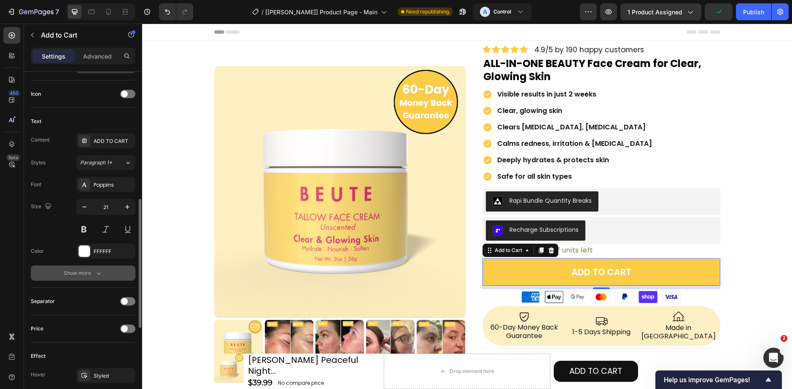
click at [94, 270] on button "Show more" at bounding box center [83, 273] width 105 height 15
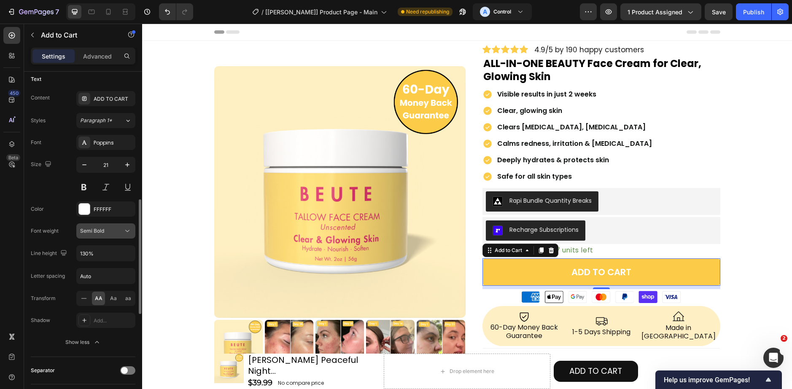
scroll to position [464, 0]
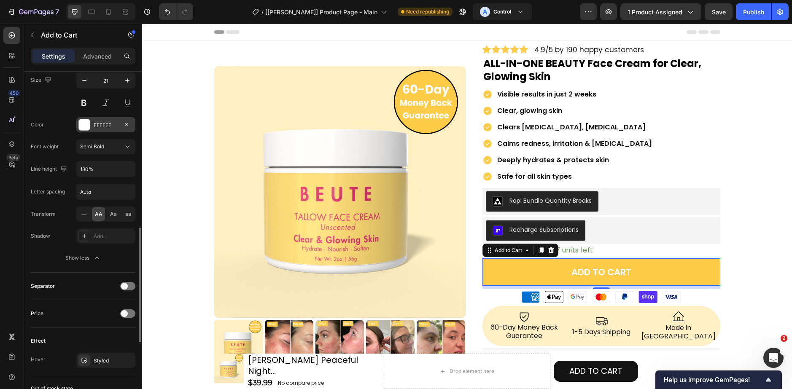
click at [85, 119] on div at bounding box center [84, 124] width 11 height 11
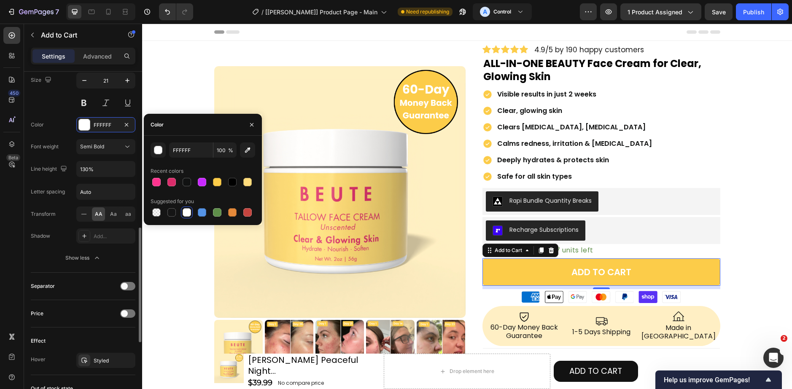
click at [59, 126] on div "Color FFFFFF" at bounding box center [83, 124] width 105 height 15
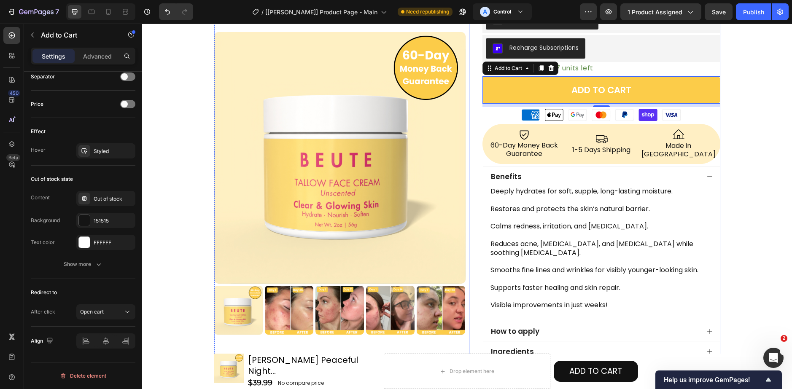
scroll to position [211, 0]
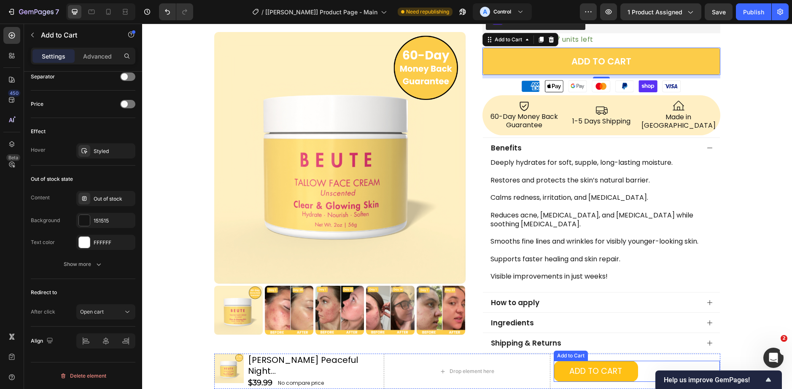
click at [556, 378] on button "ADD TO CART" at bounding box center [596, 371] width 84 height 21
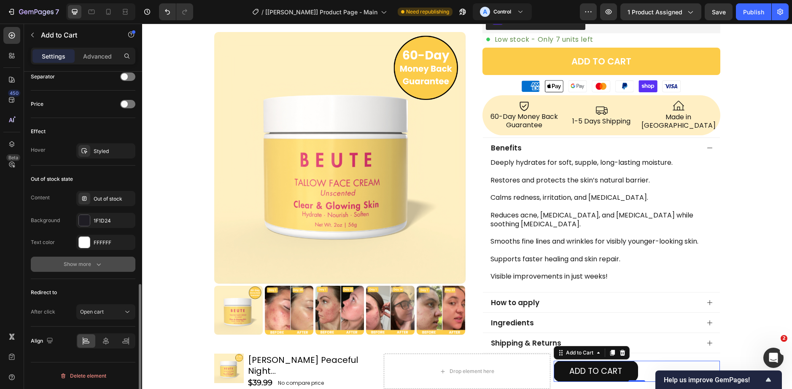
click at [89, 260] on div "Show more" at bounding box center [83, 264] width 39 height 8
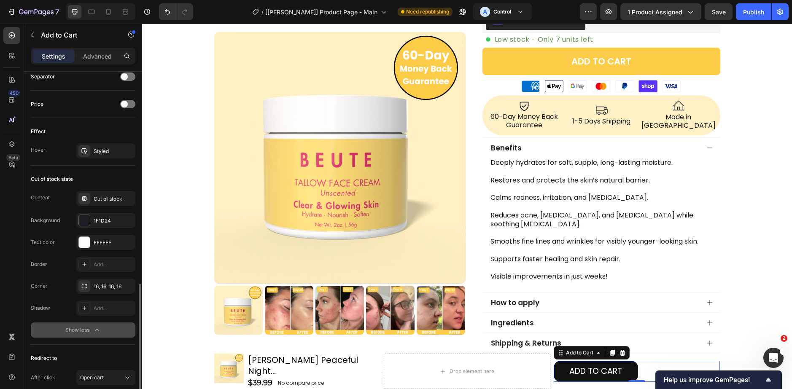
click at [84, 327] on div "Show less" at bounding box center [83, 330] width 36 height 8
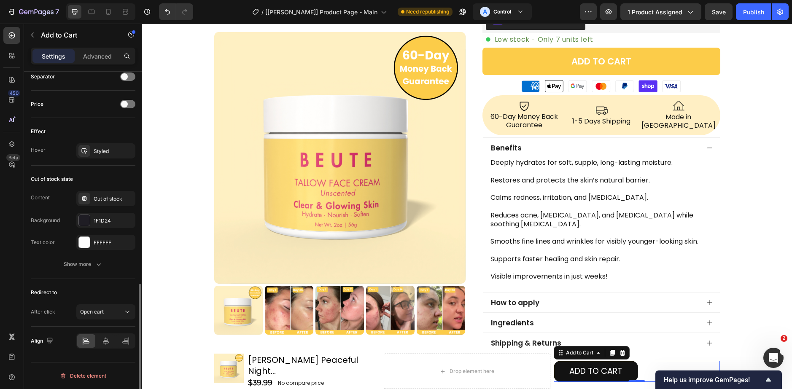
scroll to position [436, 0]
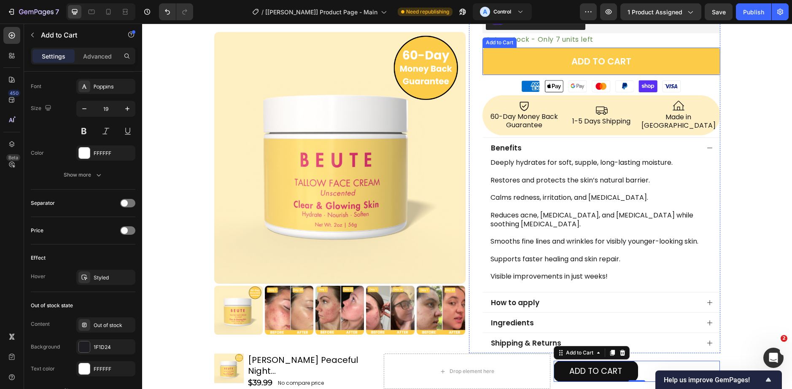
click at [507, 73] on button "ADD TO CART" at bounding box center [601, 61] width 238 height 27
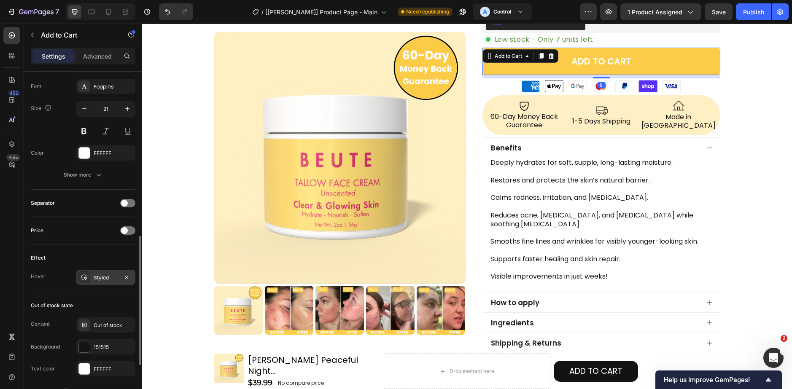
click at [94, 276] on div "Styled" at bounding box center [106, 278] width 24 height 8
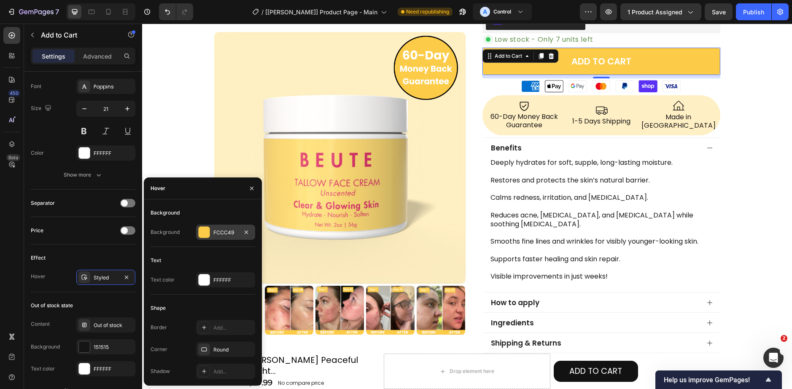
click at [222, 234] on div "FCCC49" at bounding box center [225, 233] width 24 height 8
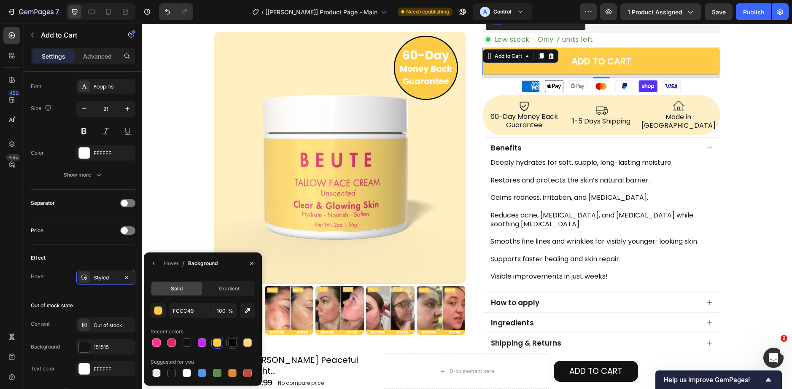
click at [233, 345] on div at bounding box center [232, 343] width 8 height 8
type input "000000"
click at [752, 16] on button "Publish" at bounding box center [753, 11] width 35 height 17
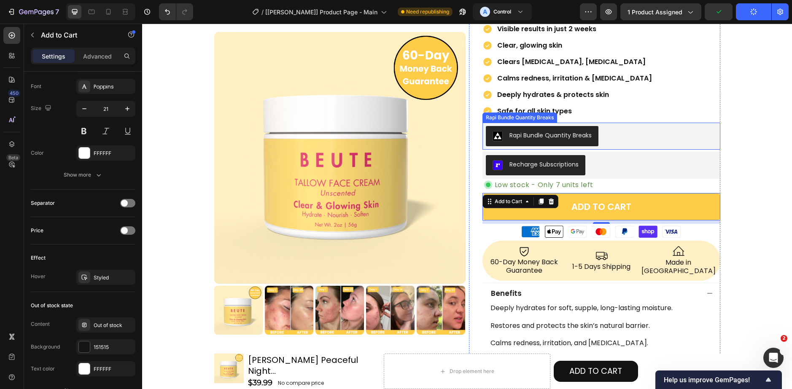
scroll to position [0, 0]
